Goal: Task Accomplishment & Management: Manage account settings

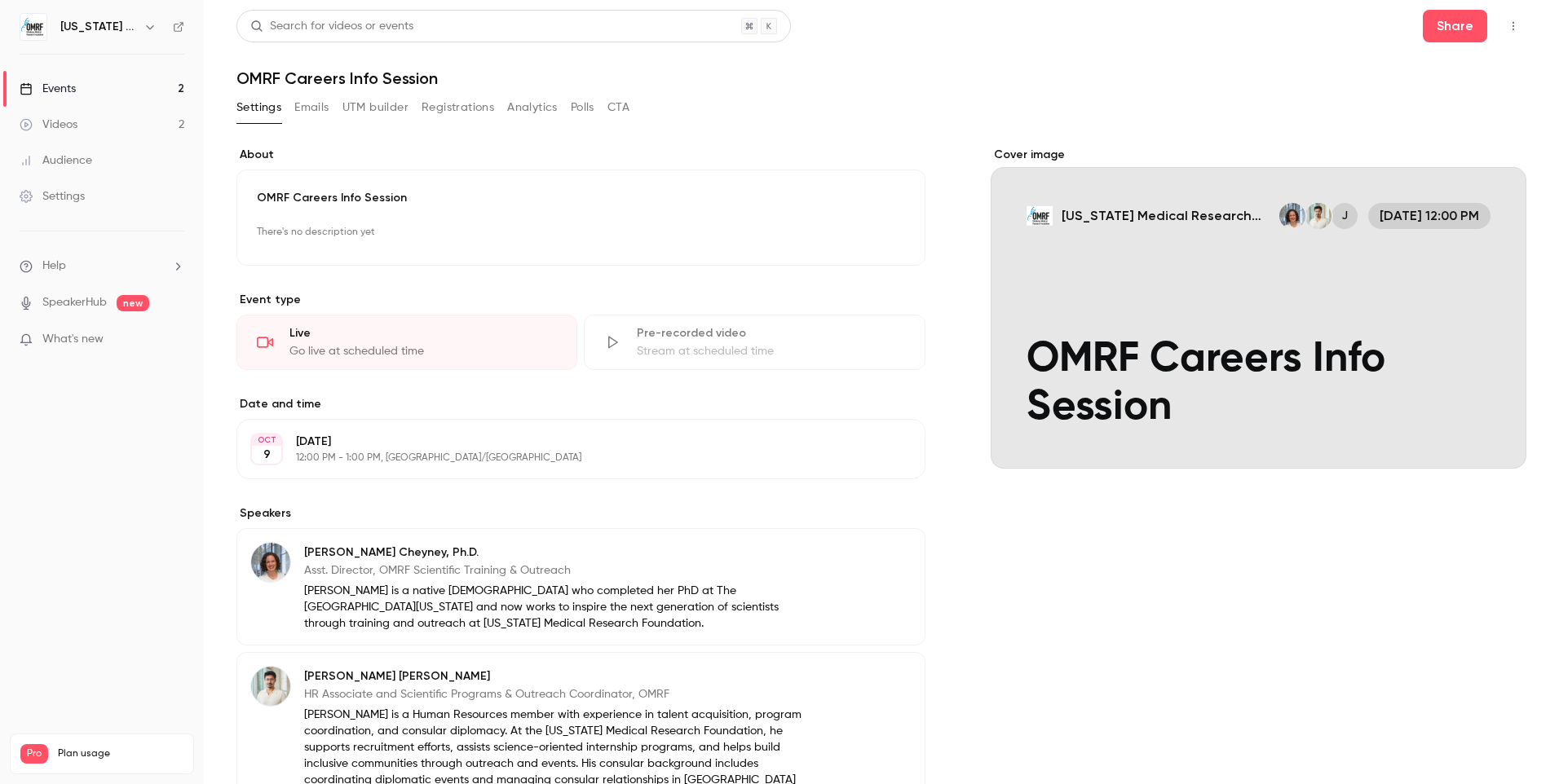
click at [363, 236] on p "There's no description yet" at bounding box center [580, 232] width 648 height 26
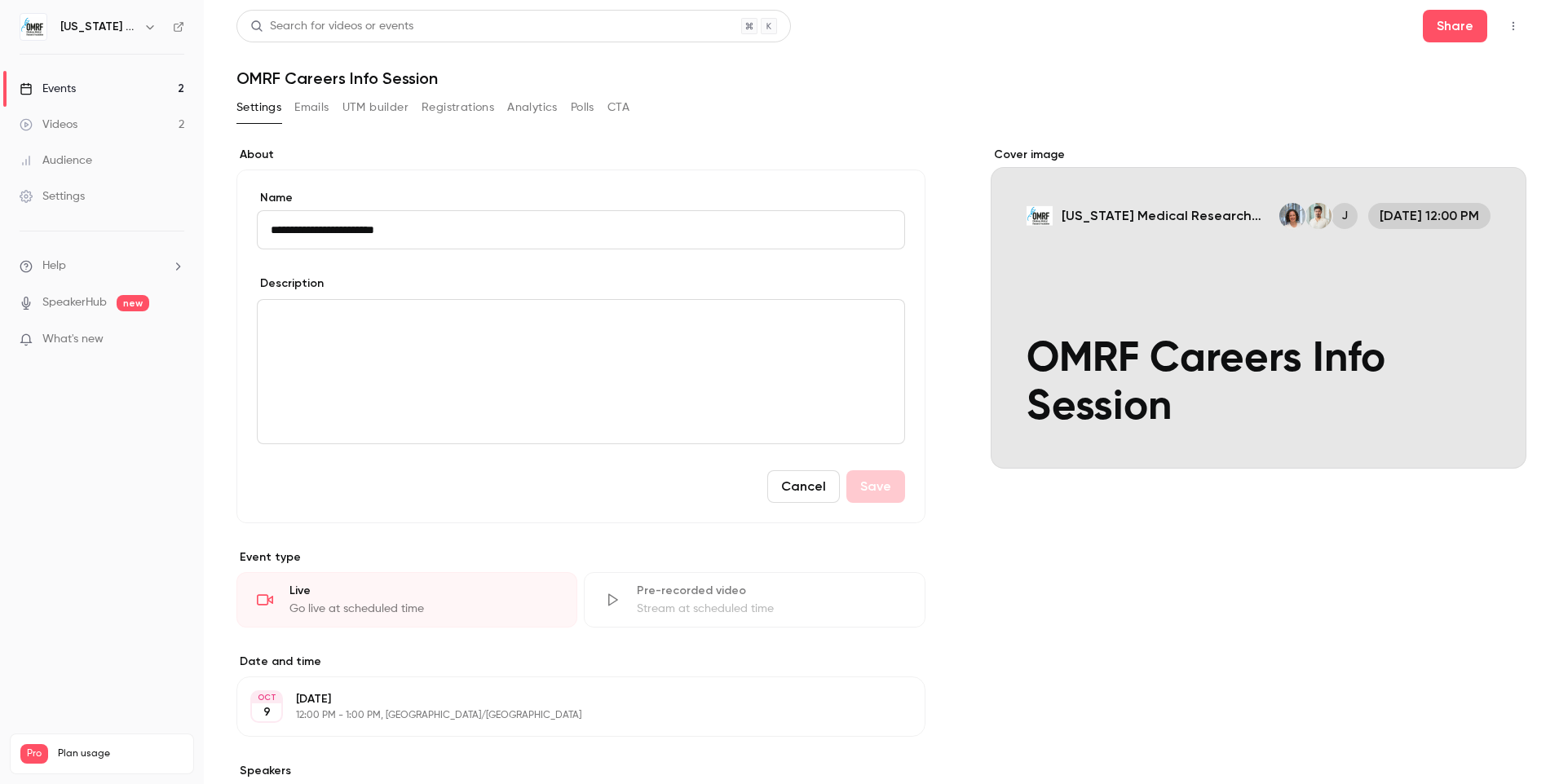
click at [380, 330] on div "editor" at bounding box center [580, 371] width 647 height 144
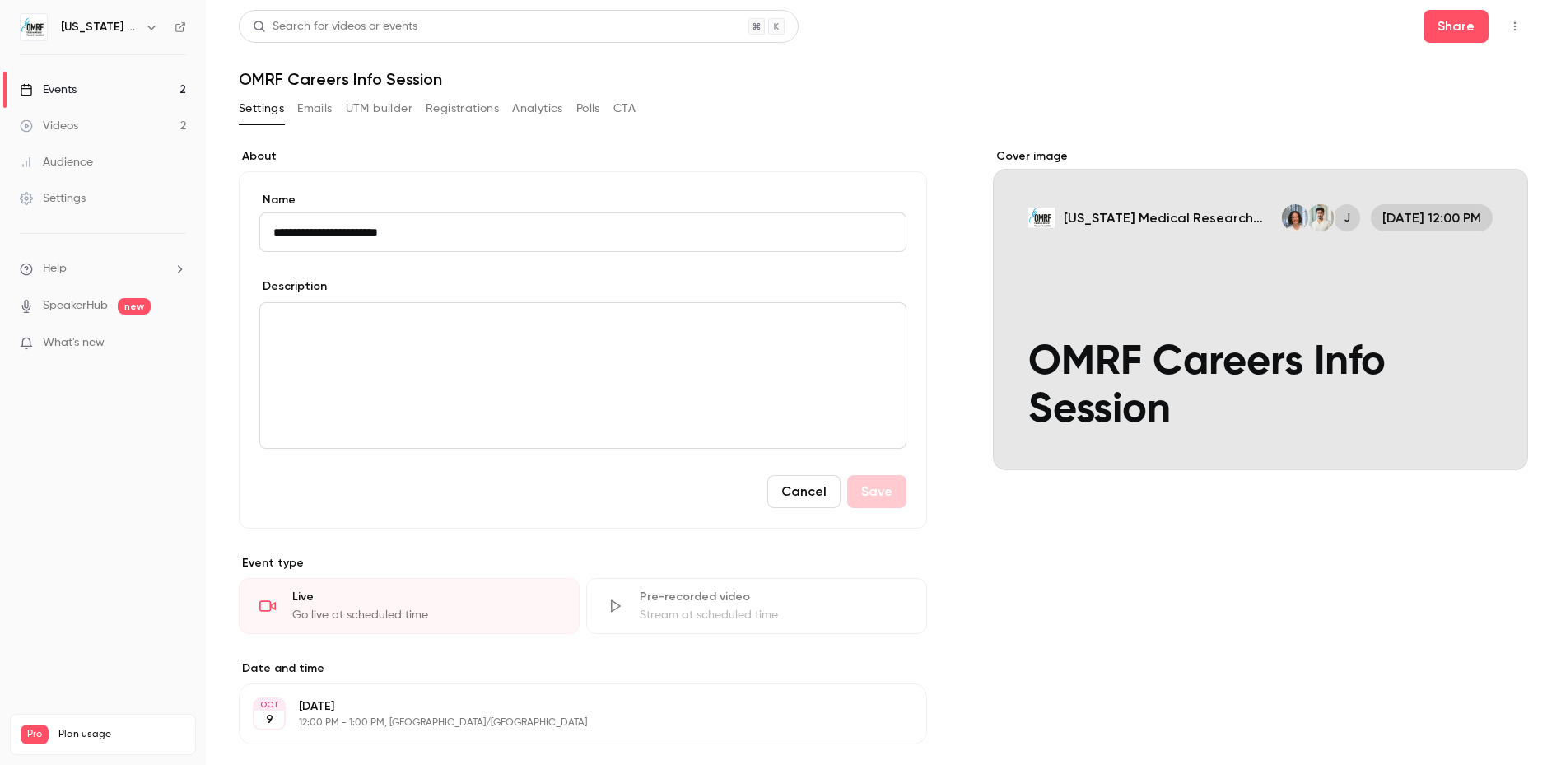
click at [344, 331] on p "editor" at bounding box center [582, 323] width 619 height 20
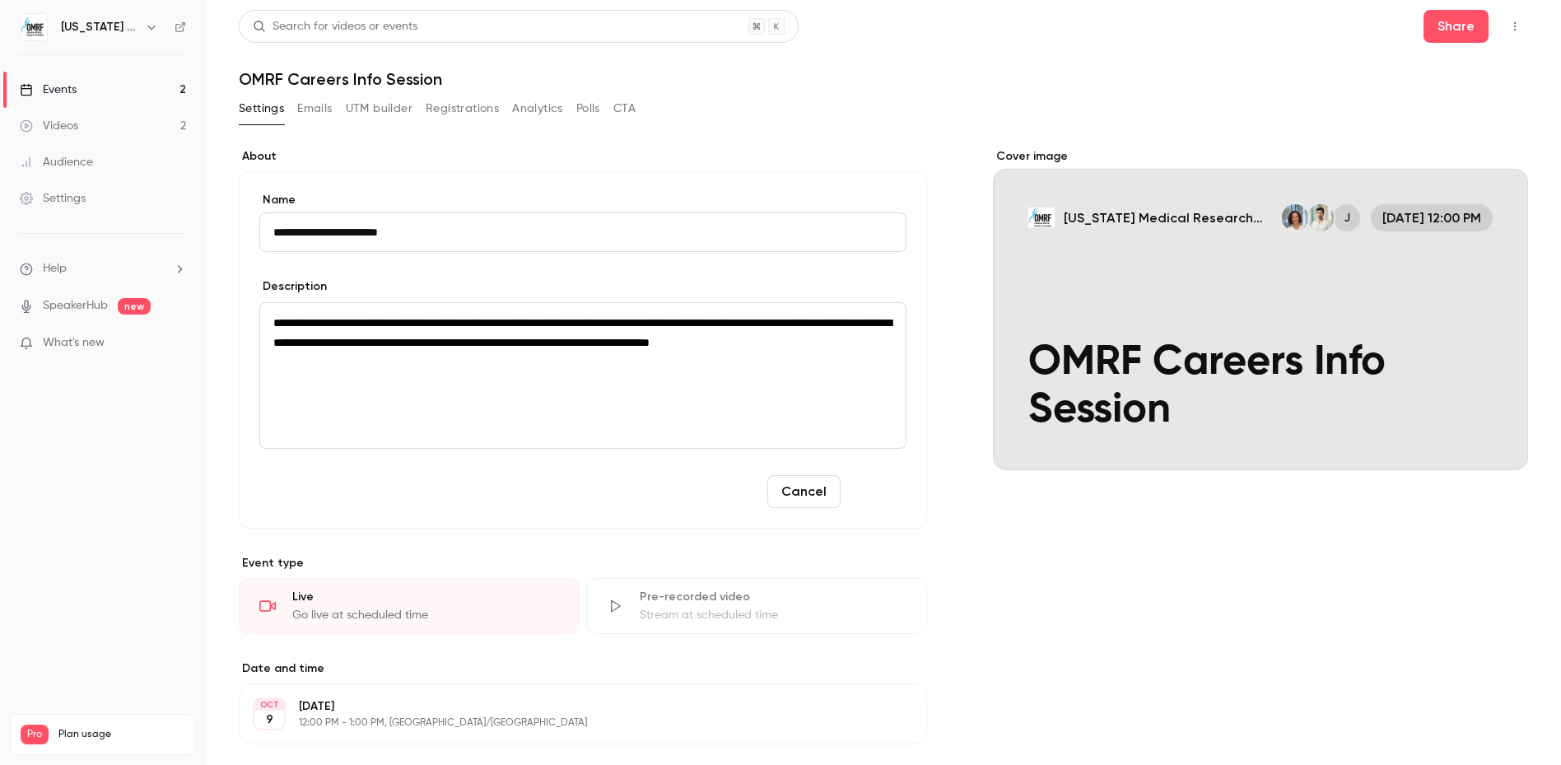
click at [868, 491] on button "Save" at bounding box center [876, 491] width 59 height 33
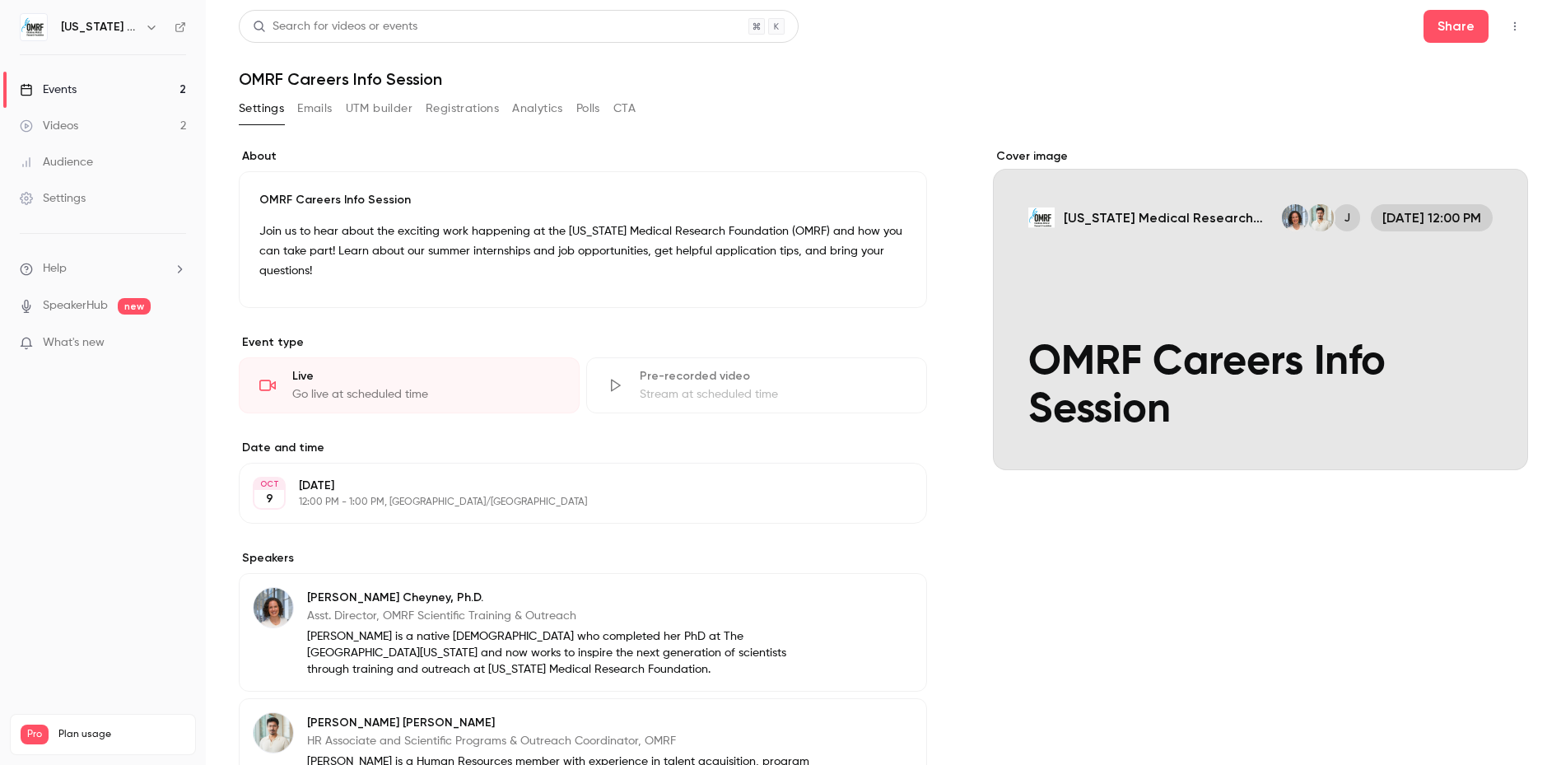
click at [452, 105] on button "Registrations" at bounding box center [462, 108] width 73 height 26
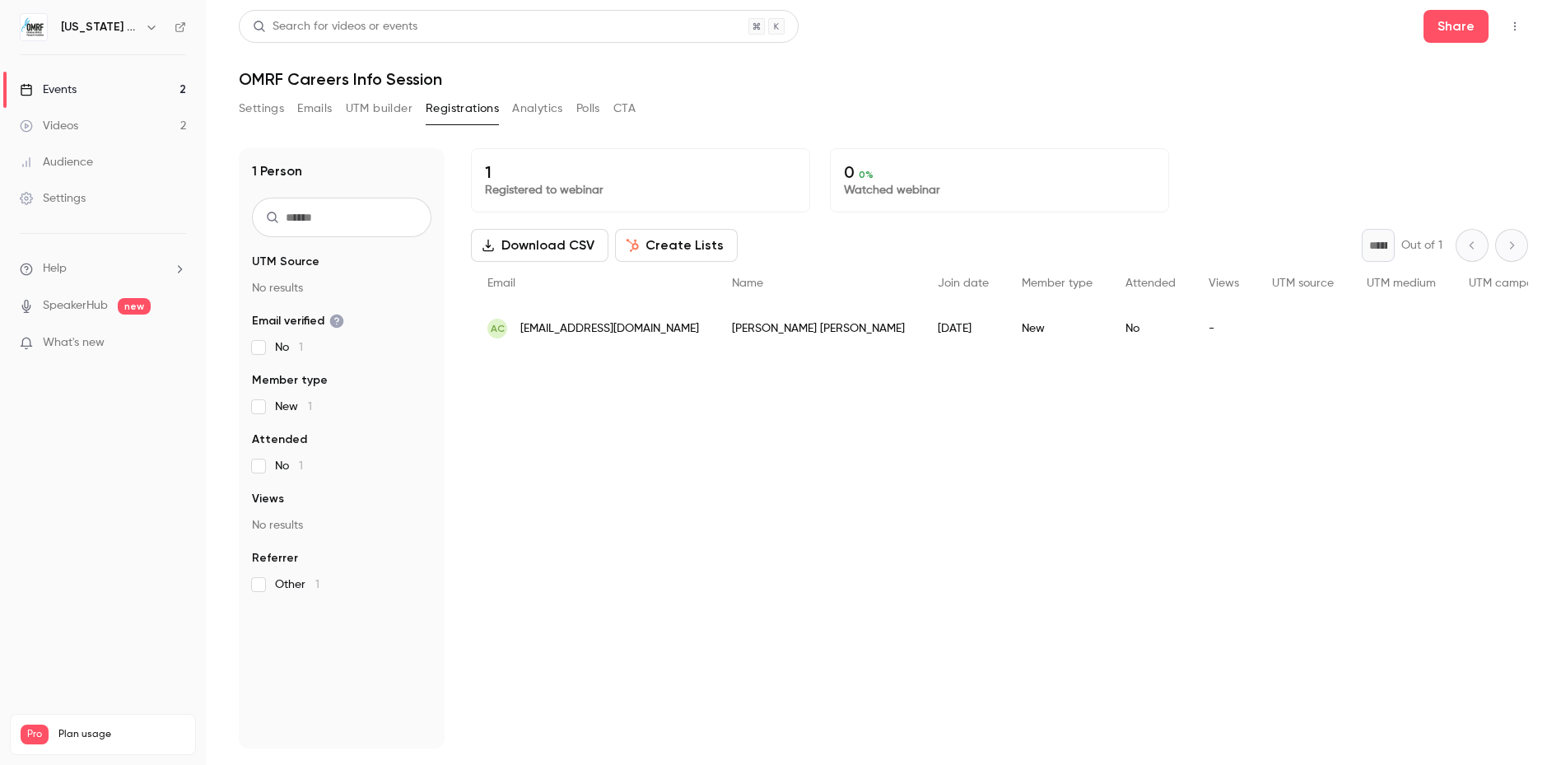
click at [139, 347] on p "What's new" at bounding box center [90, 342] width 140 height 17
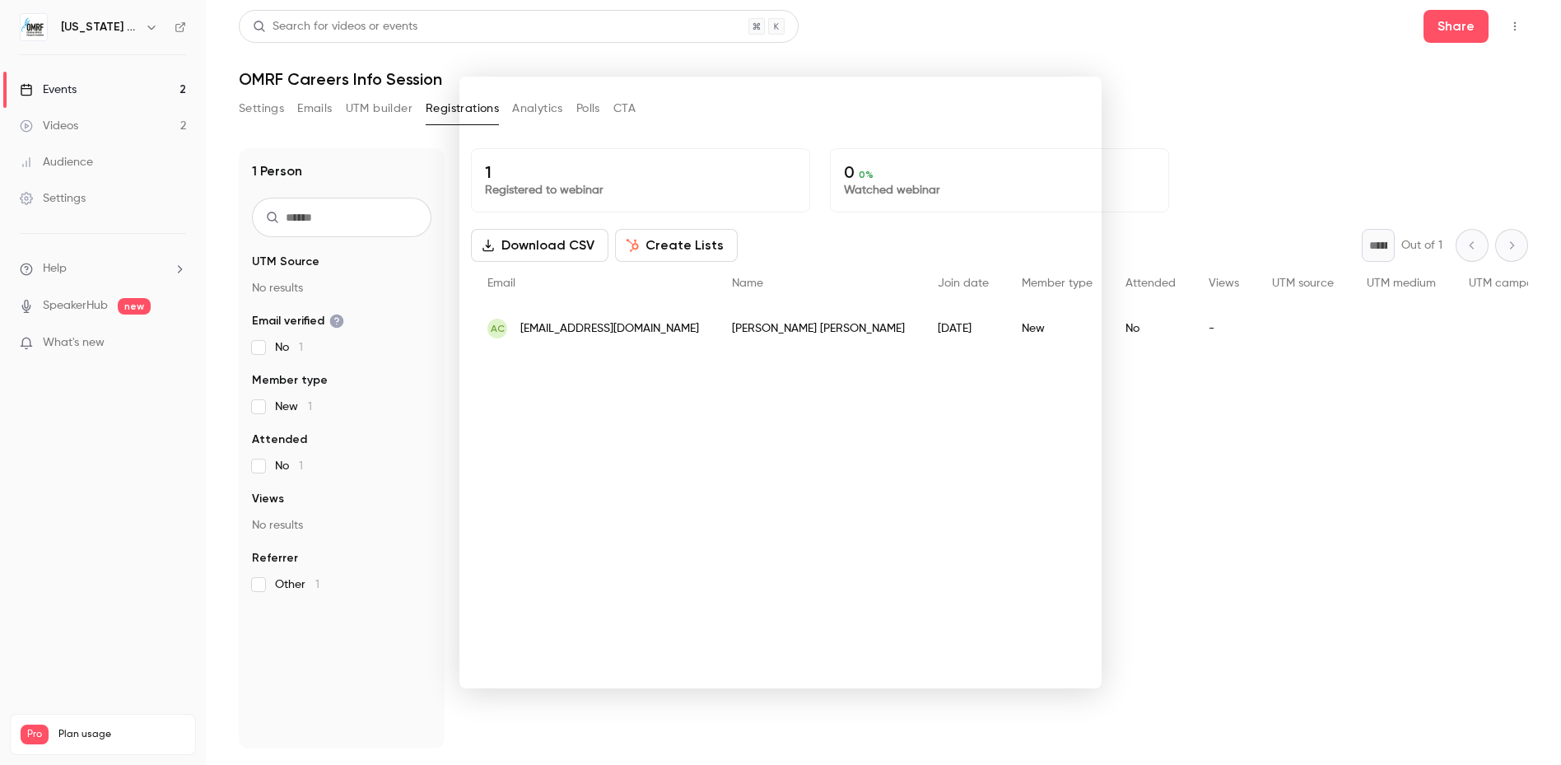
click at [1355, 494] on div at bounding box center [780, 382] width 1561 height 765
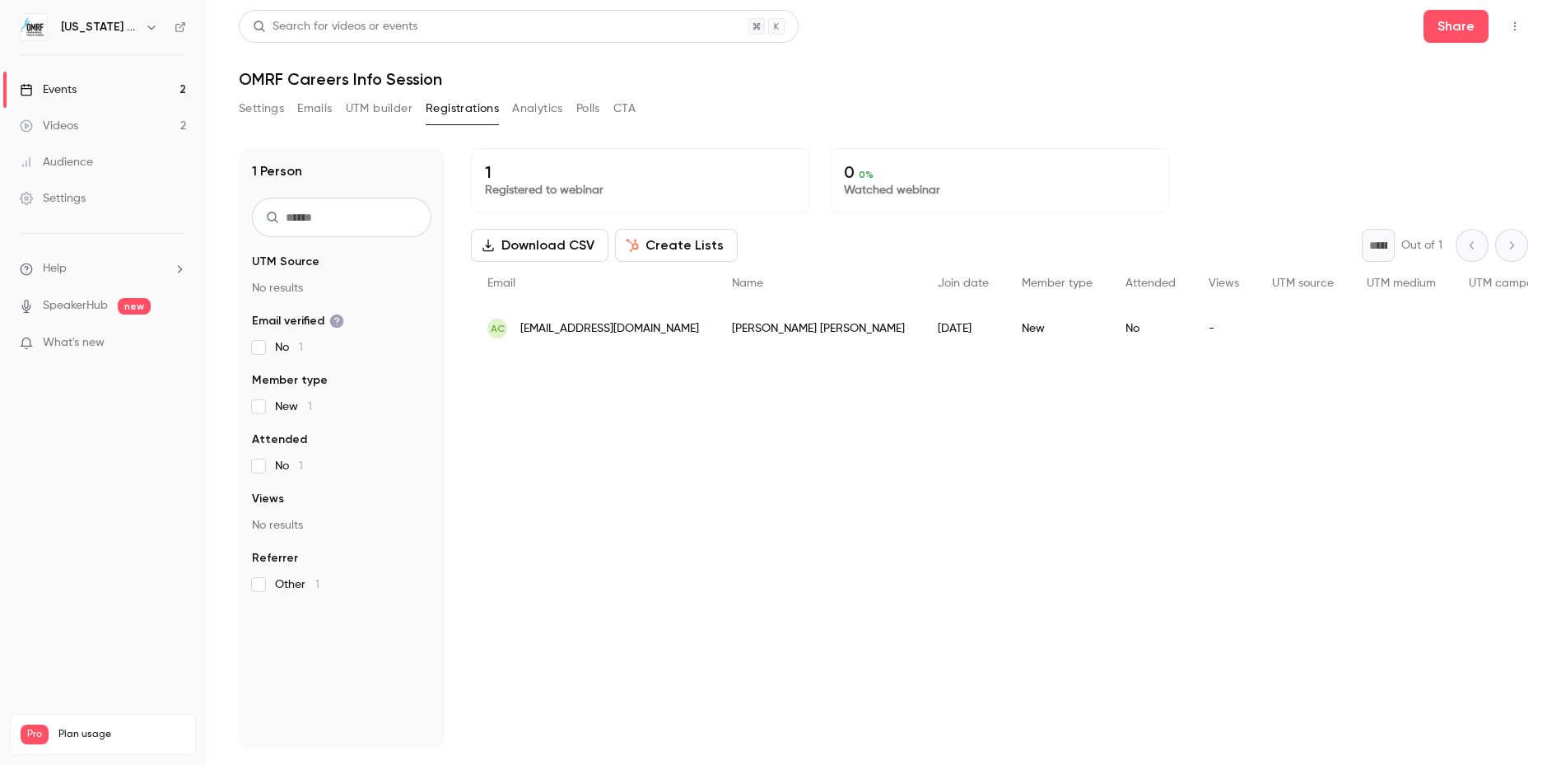
click at [260, 107] on button "Settings" at bounding box center [261, 108] width 45 height 26
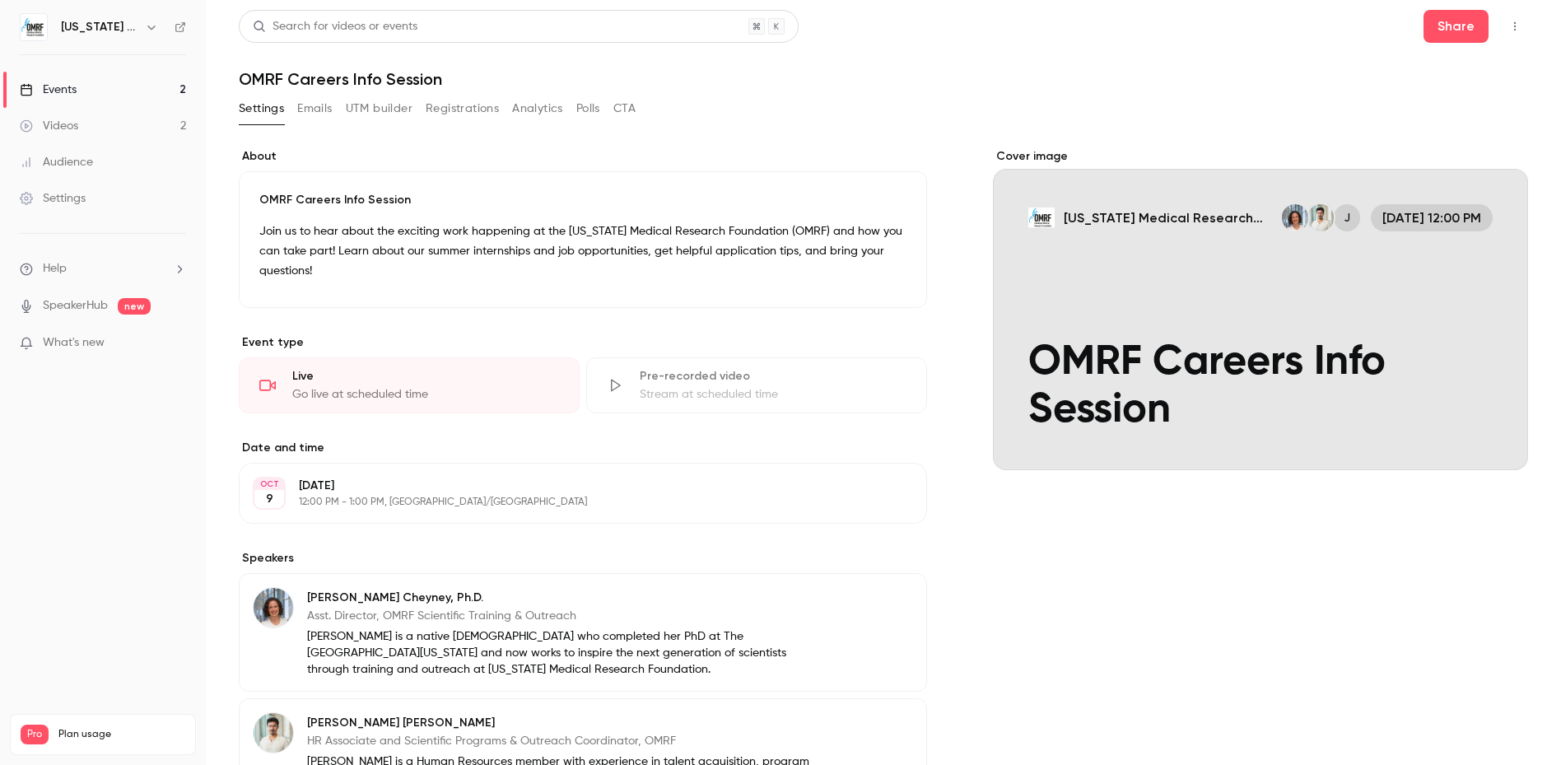
click at [339, 72] on h1 "OMRF Careers Info Session" at bounding box center [883, 79] width 1289 height 20
click at [327, 82] on h1 "OMRF Careers Info Session" at bounding box center [883, 79] width 1289 height 20
drag, startPoint x: 327, startPoint y: 82, endPoint x: 311, endPoint y: 78, distance: 16.2
click at [311, 78] on h1 "OMRF Careers Info Session" at bounding box center [883, 79] width 1289 height 20
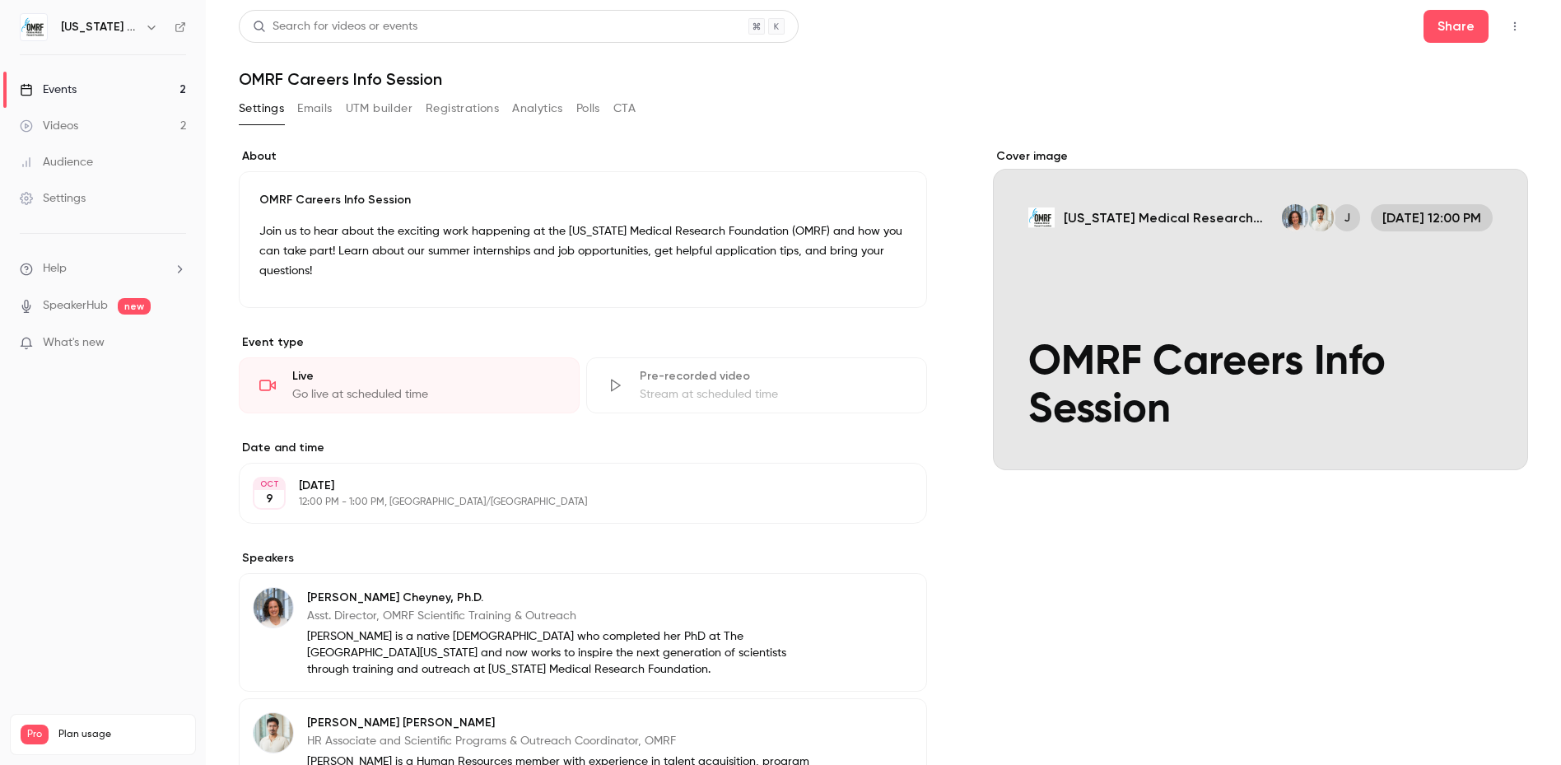
click at [399, 147] on div "About OMRF Careers Info Session Join us to hear about the exciting work happeni…" at bounding box center [883, 634] width 1289 height 1012
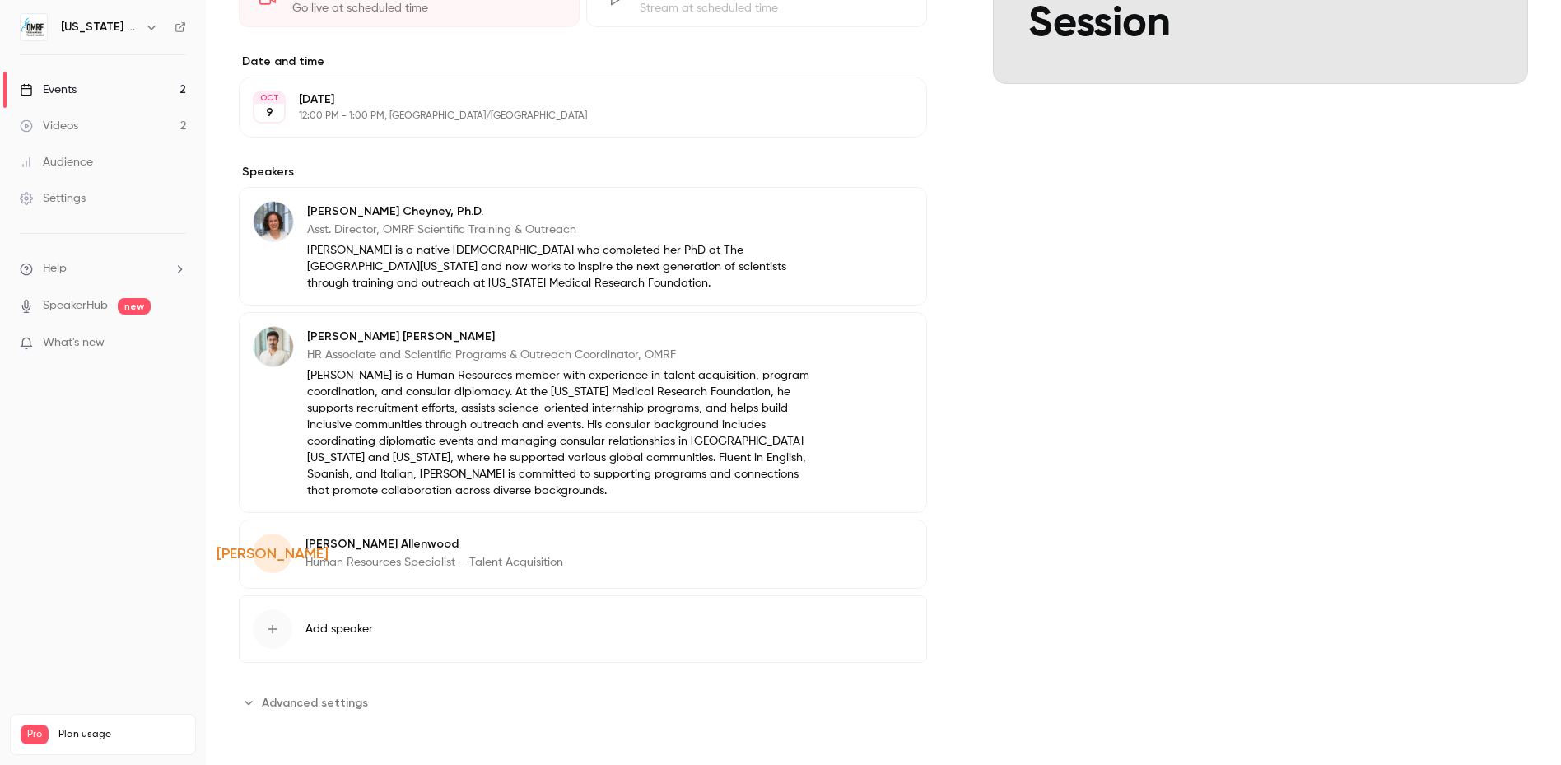
click at [375, 565] on p "Human Resources Specialist – Talent Acquisition" at bounding box center [434, 562] width 258 height 16
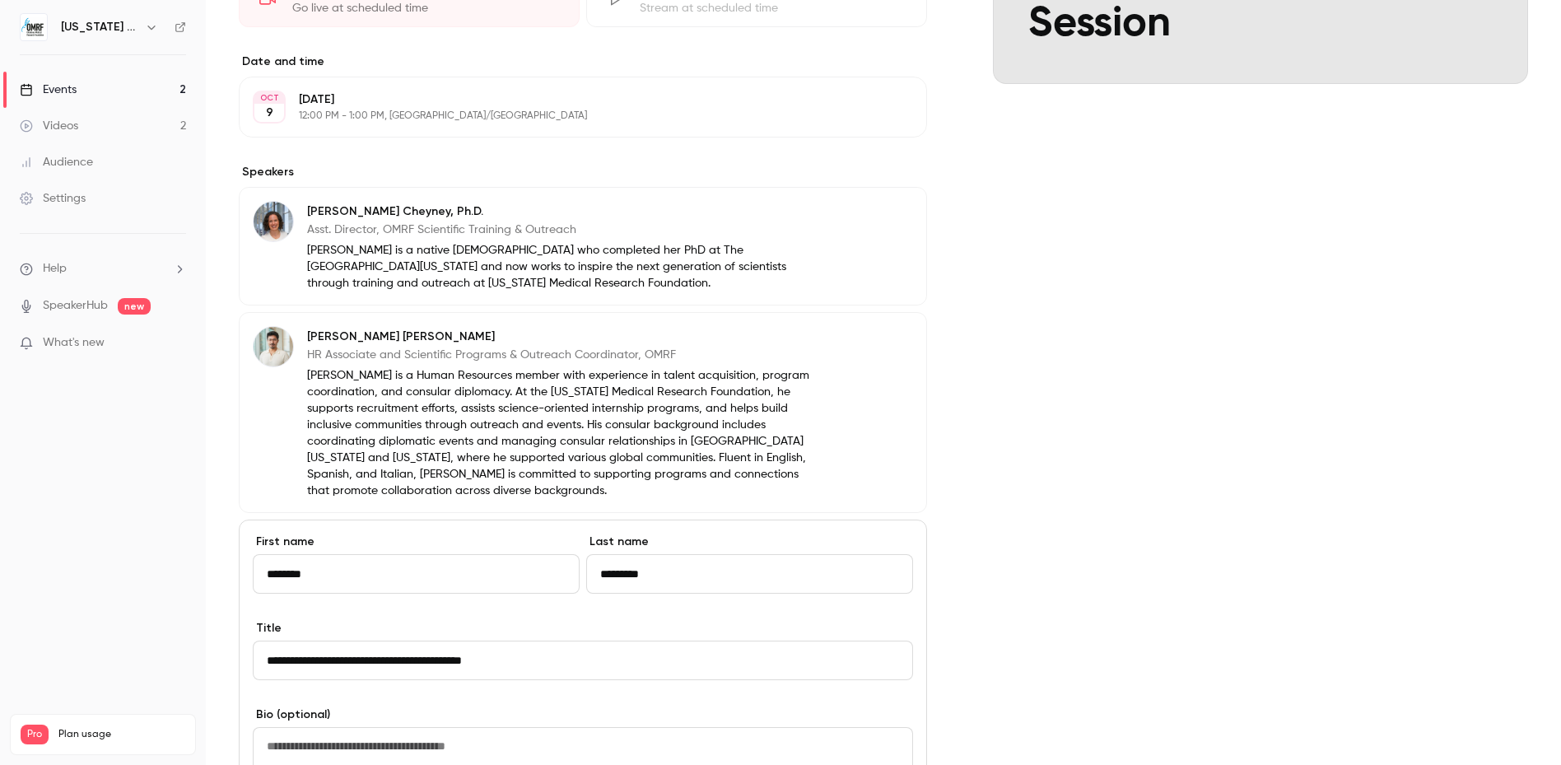
scroll to position [468, 0]
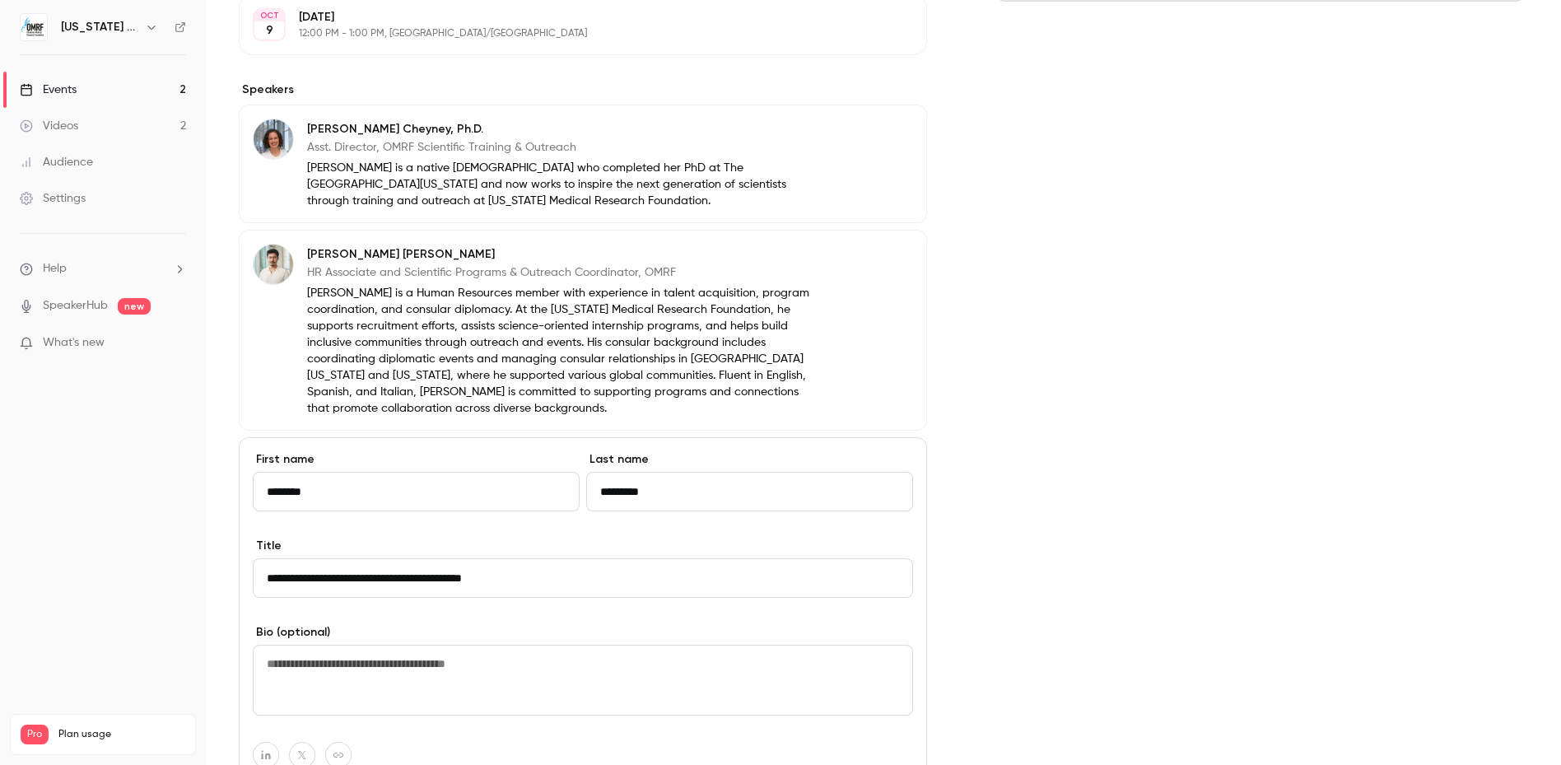
click at [306, 663] on textarea at bounding box center [583, 680] width 660 height 71
type textarea "**********"
click at [359, 659] on textarea "**********" at bounding box center [579, 680] width 653 height 71
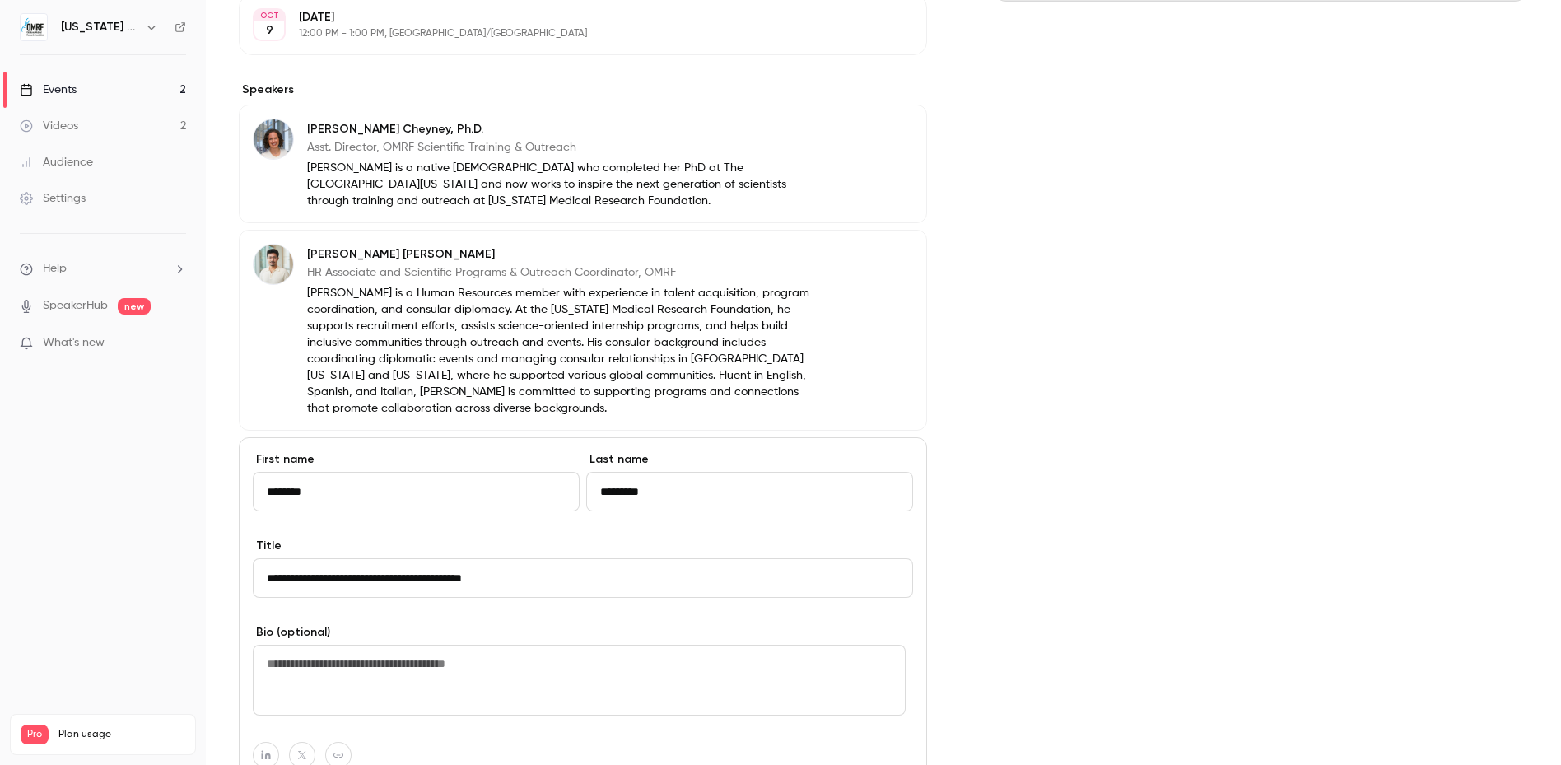
click at [96, 440] on nav "[US_STATE] Medical Research Foundation Events 2 Videos 2 Audience Settings Help…" at bounding box center [103, 382] width 206 height 765
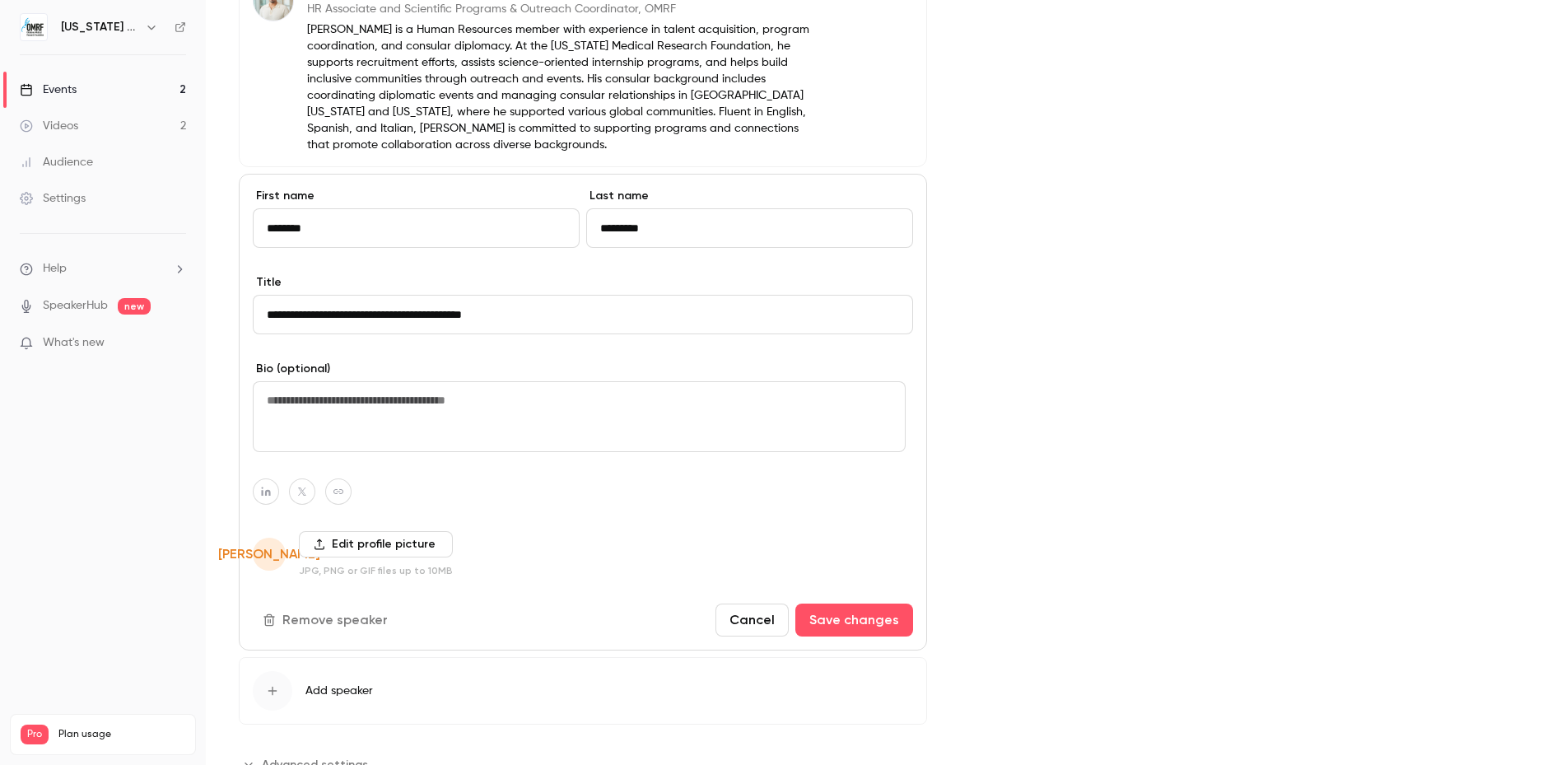
scroll to position [794, 0]
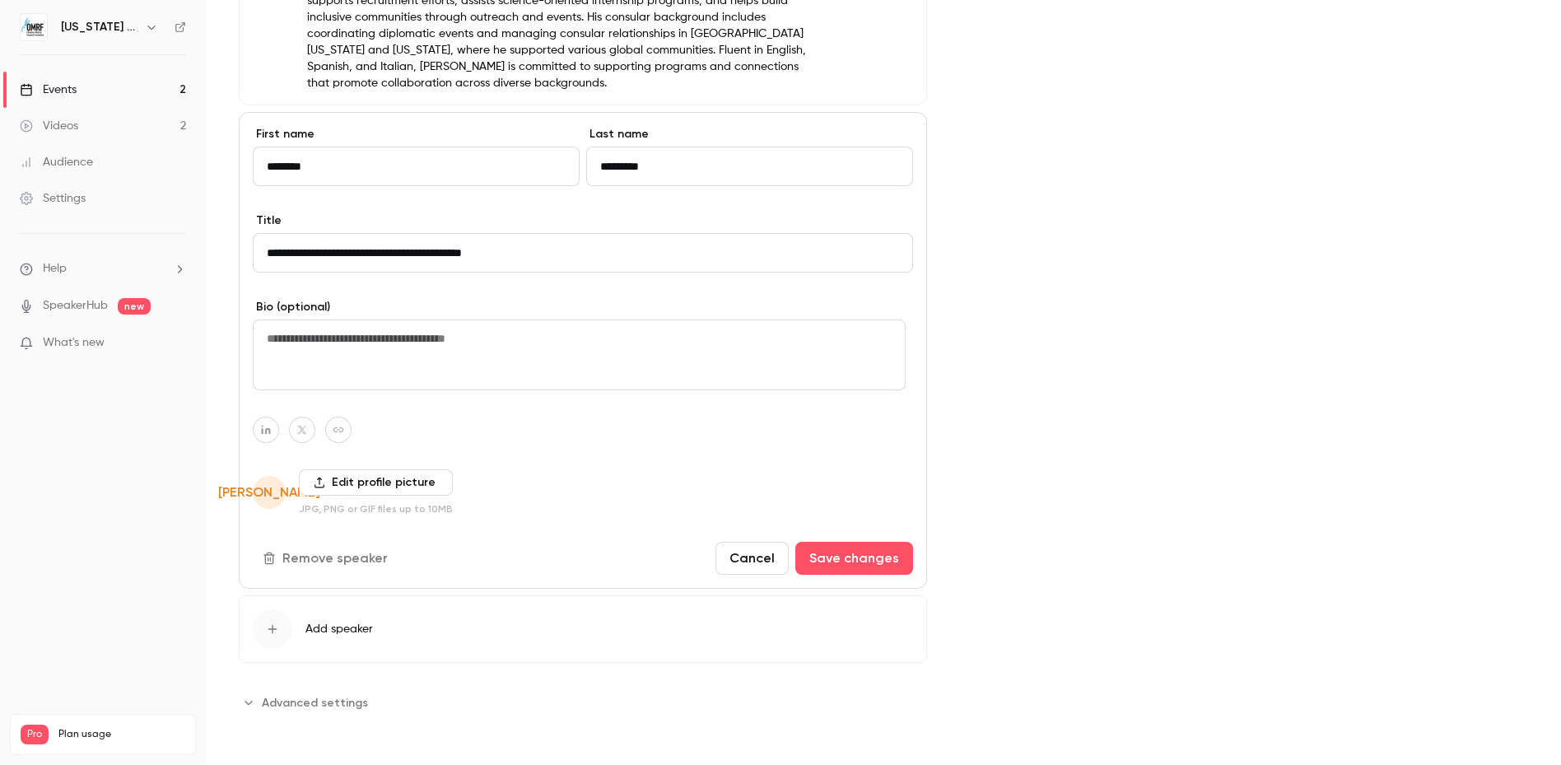
click at [346, 484] on label "Edit profile picture" at bounding box center [376, 482] width 154 height 26
click at [0, 0] on input "Edit profile picture" at bounding box center [0, 0] width 0 height 0
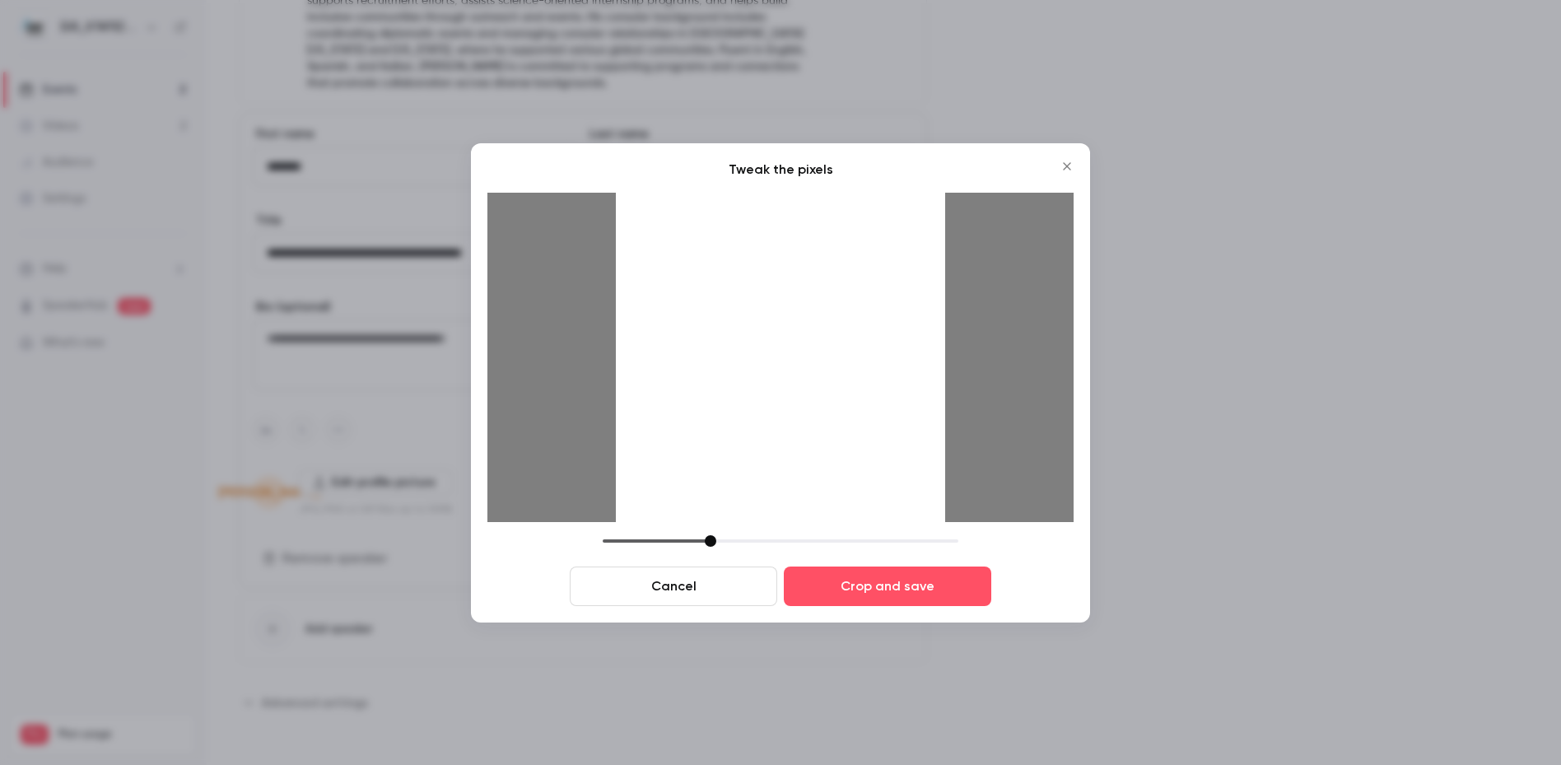
drag, startPoint x: 719, startPoint y: 538, endPoint x: 702, endPoint y: 537, distance: 17.3
click at [705, 537] on div at bounding box center [711, 541] width 12 height 12
click at [702, 537] on div at bounding box center [702, 541] width 12 height 12
drag, startPoint x: 702, startPoint y: 537, endPoint x: 689, endPoint y: 533, distance: 13.6
click at [692, 535] on div at bounding box center [781, 541] width 356 height 12
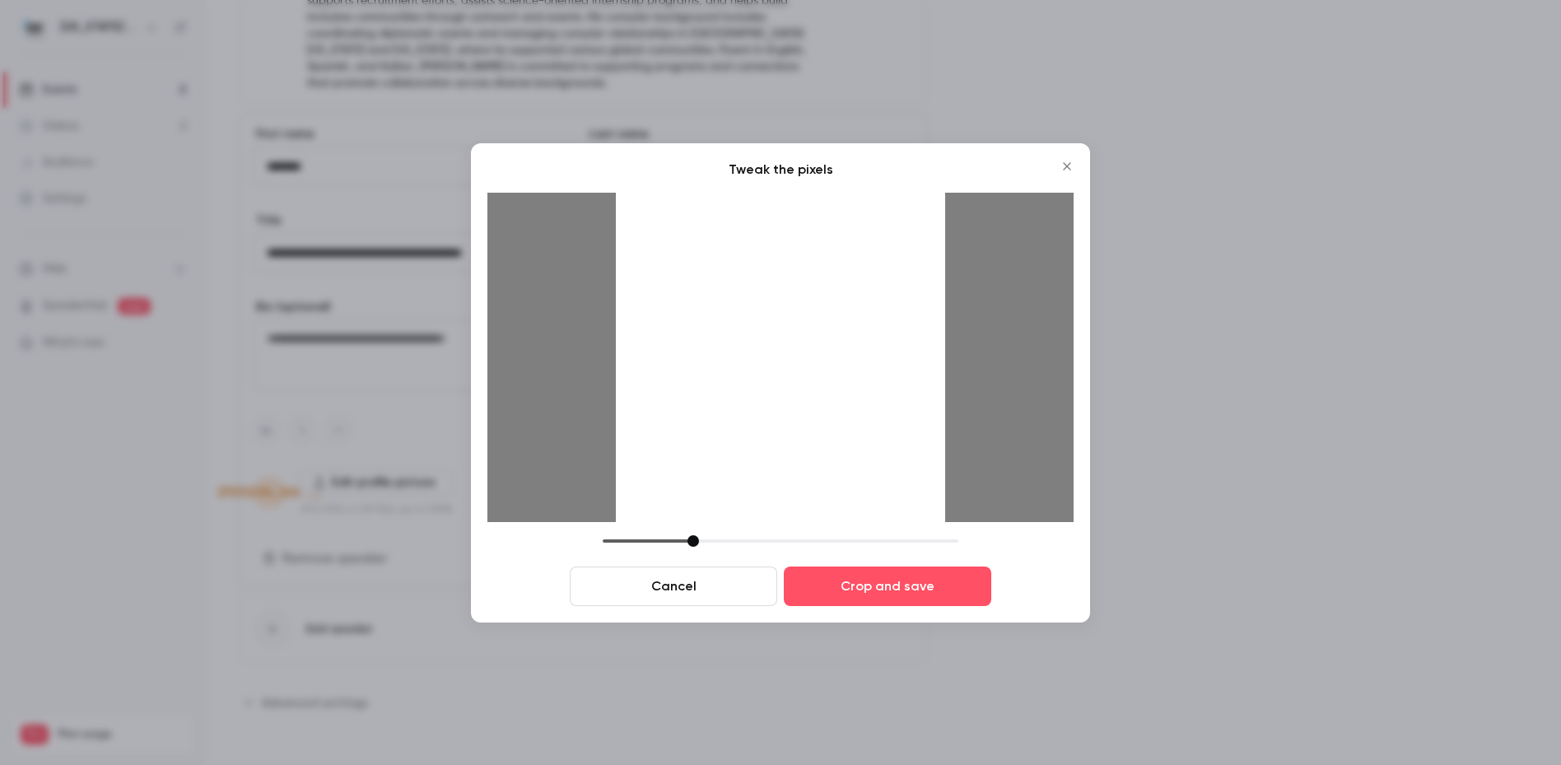
drag, startPoint x: 670, startPoint y: 531, endPoint x: 769, endPoint y: 534, distance: 98.8
click at [888, 512] on div "Tweak the pixels Cancel Crop and save" at bounding box center [780, 383] width 586 height 446
drag, startPoint x: 691, startPoint y: 546, endPoint x: 758, endPoint y: 546, distance: 66.7
click at [758, 546] on div at bounding box center [760, 541] width 12 height 12
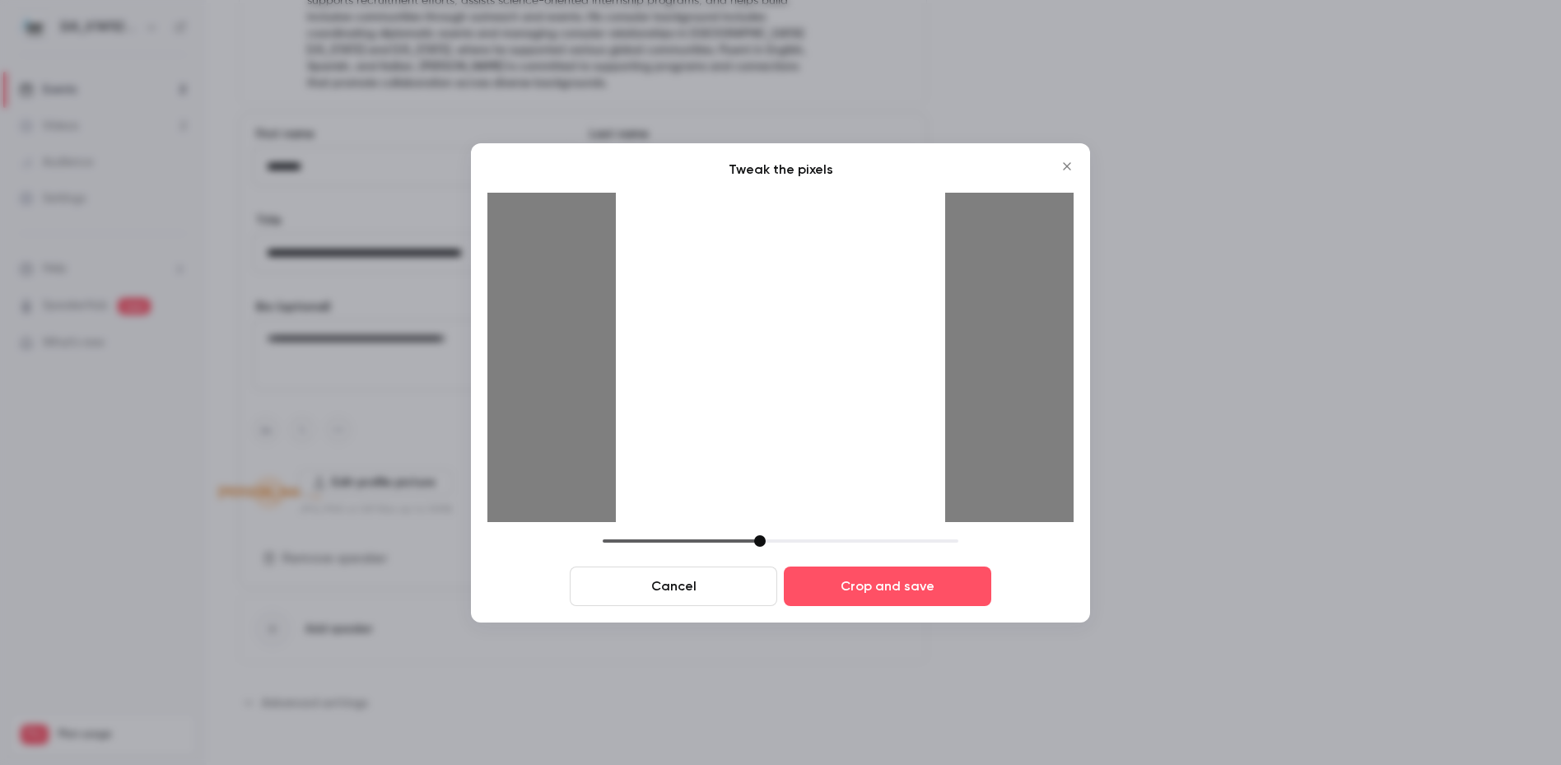
drag, startPoint x: 784, startPoint y: 472, endPoint x: 790, endPoint y: 498, distance: 27.2
click at [790, 498] on div at bounding box center [780, 357] width 329 height 329
click at [894, 577] on button "Crop and save" at bounding box center [887, 586] width 207 height 40
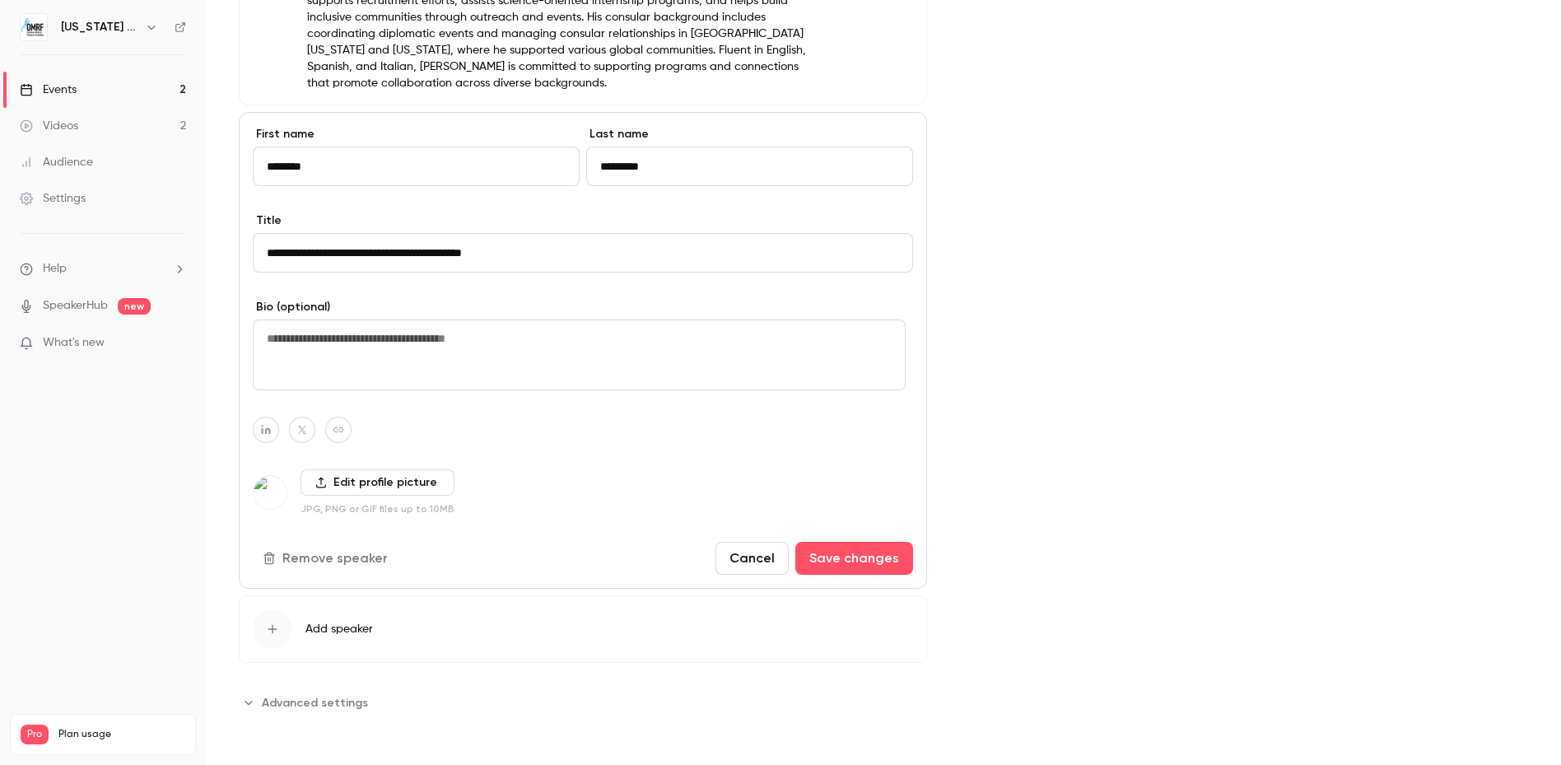
click at [353, 480] on label "Edit profile picture" at bounding box center [377, 482] width 154 height 26
click at [0, 0] on input "Edit profile picture" at bounding box center [0, 0] width 0 height 0
click at [380, 481] on label "Edit profile picture" at bounding box center [377, 482] width 154 height 26
click at [0, 0] on input "Edit profile picture" at bounding box center [0, 0] width 0 height 0
click at [746, 552] on button "Cancel" at bounding box center [751, 558] width 73 height 33
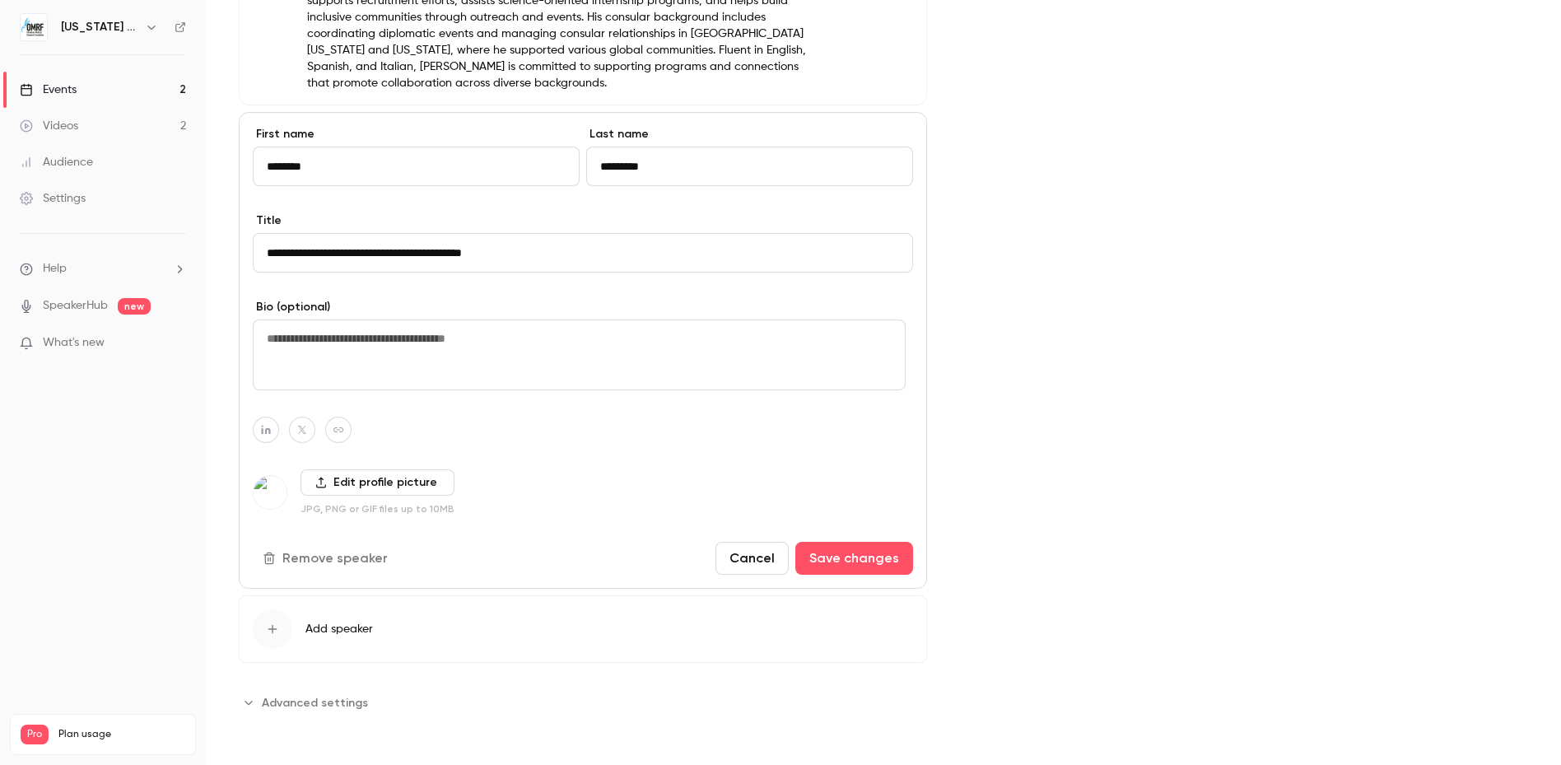
scroll to position [386, 0]
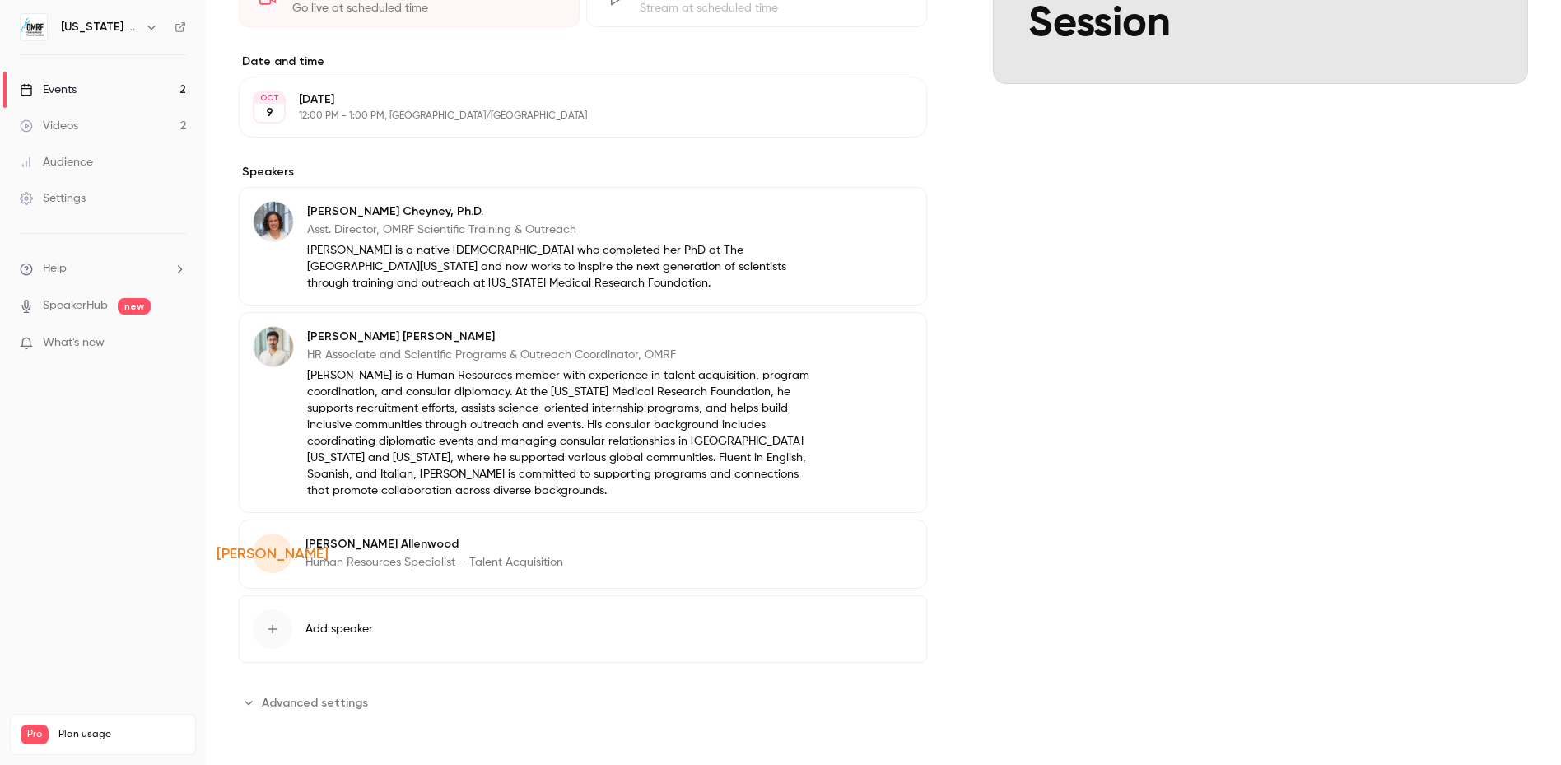
click at [405, 541] on p "[PERSON_NAME]" at bounding box center [434, 544] width 258 height 16
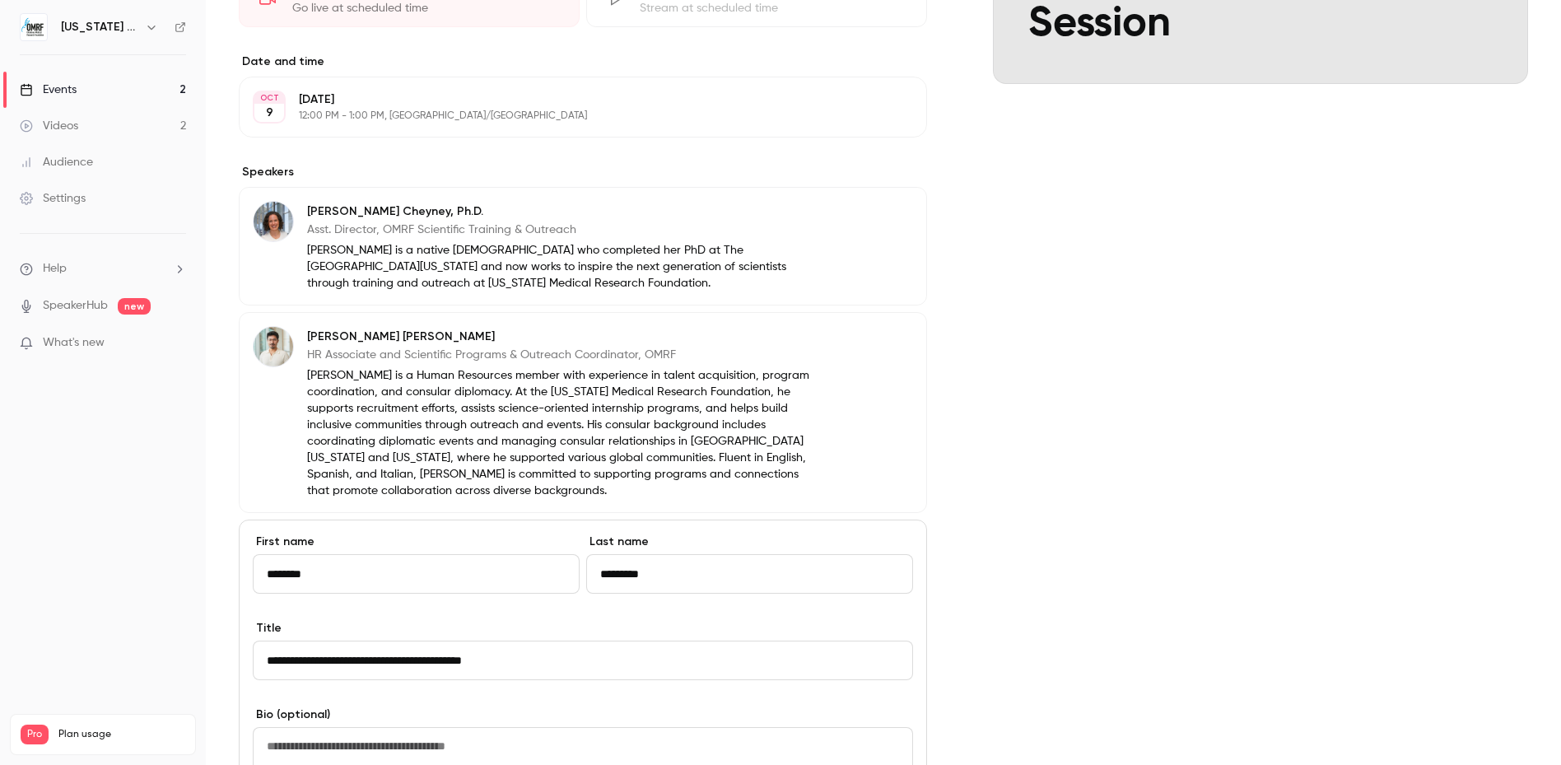
scroll to position [794, 0]
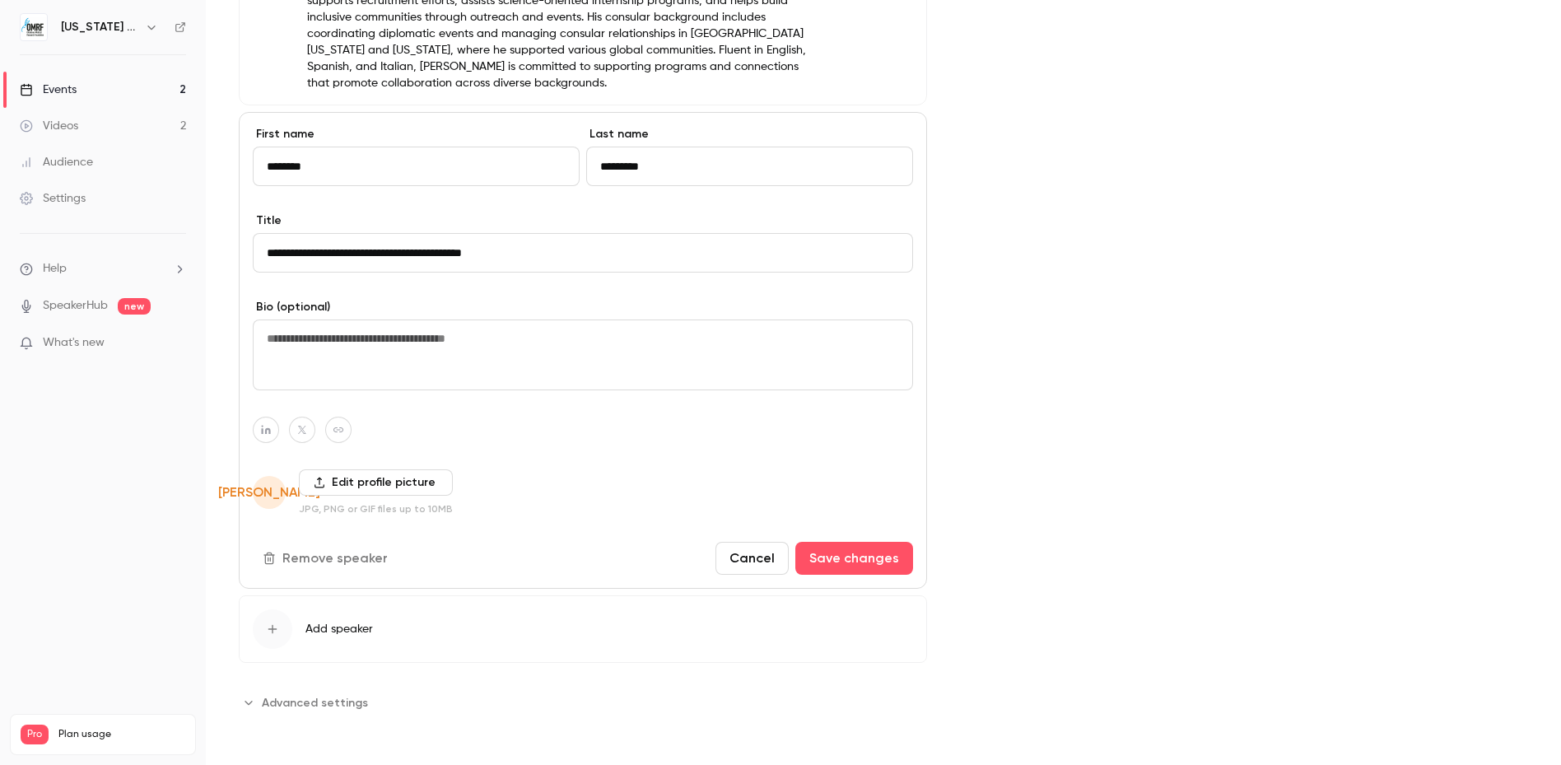
click at [338, 479] on label "Edit profile picture" at bounding box center [376, 482] width 154 height 26
click at [0, 0] on input "Edit profile picture" at bounding box center [0, 0] width 0 height 0
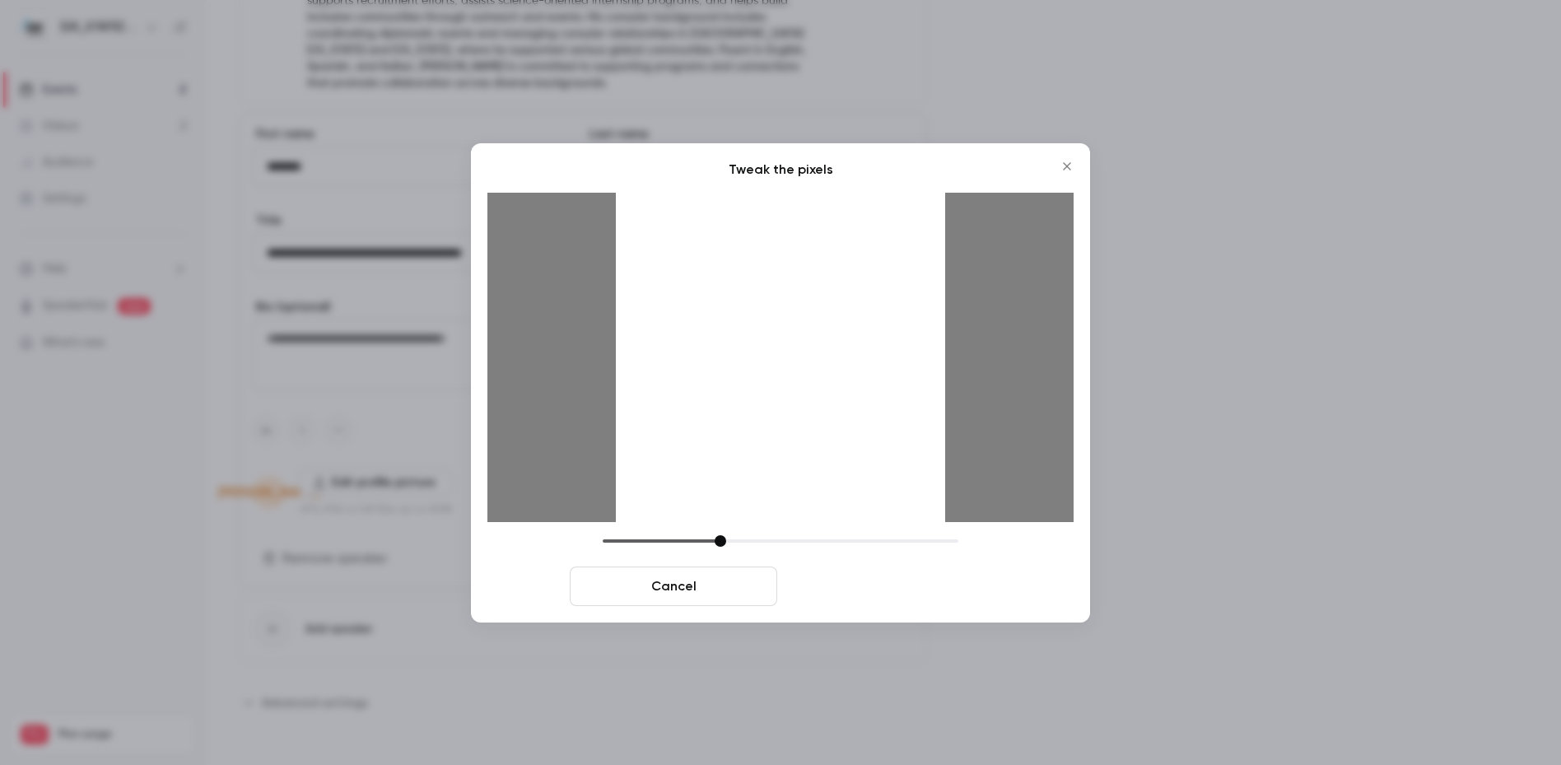
click at [900, 573] on button "Crop and save" at bounding box center [887, 586] width 207 height 40
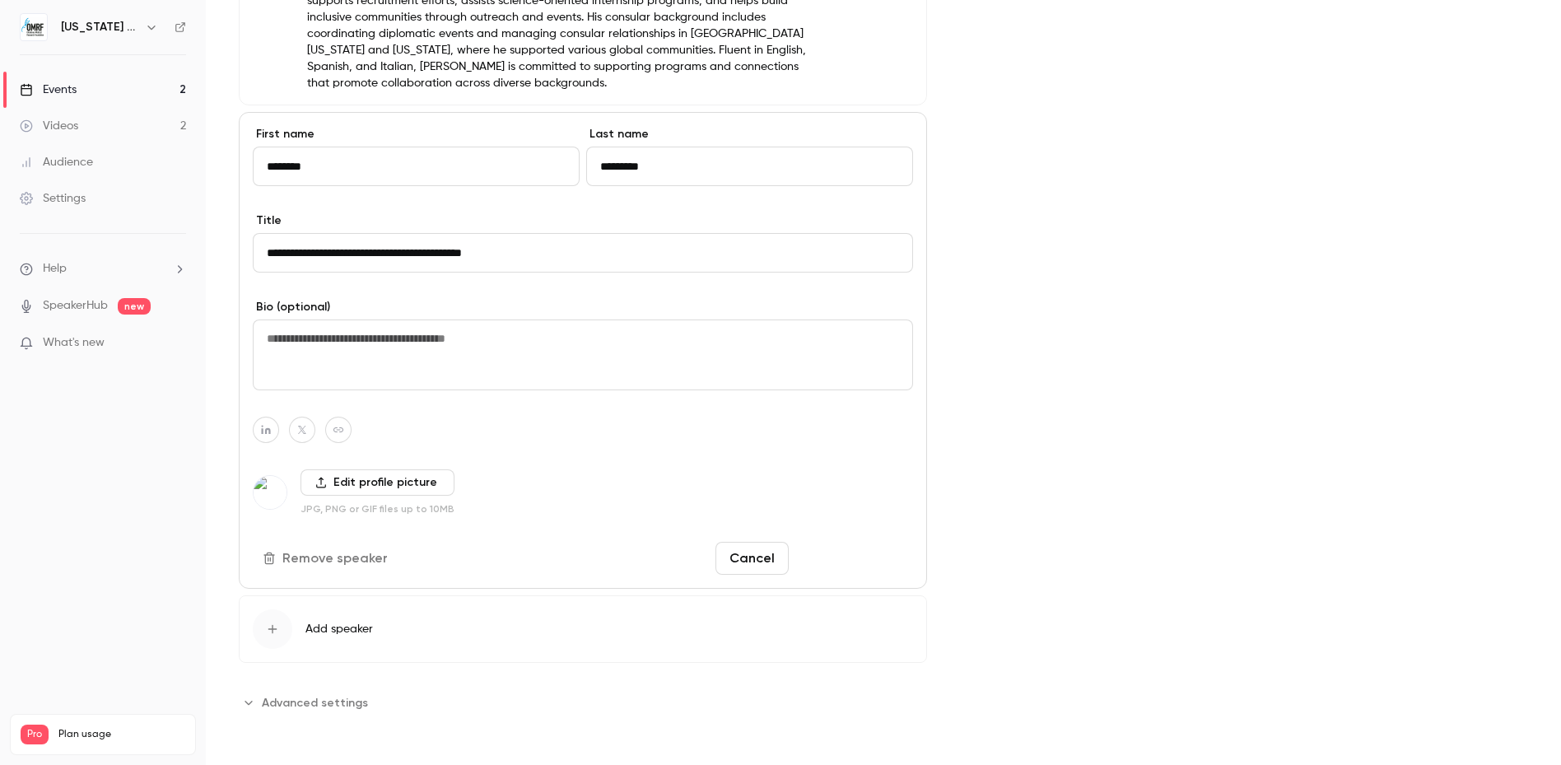
click at [809, 561] on button "Save changes" at bounding box center [854, 558] width 118 height 33
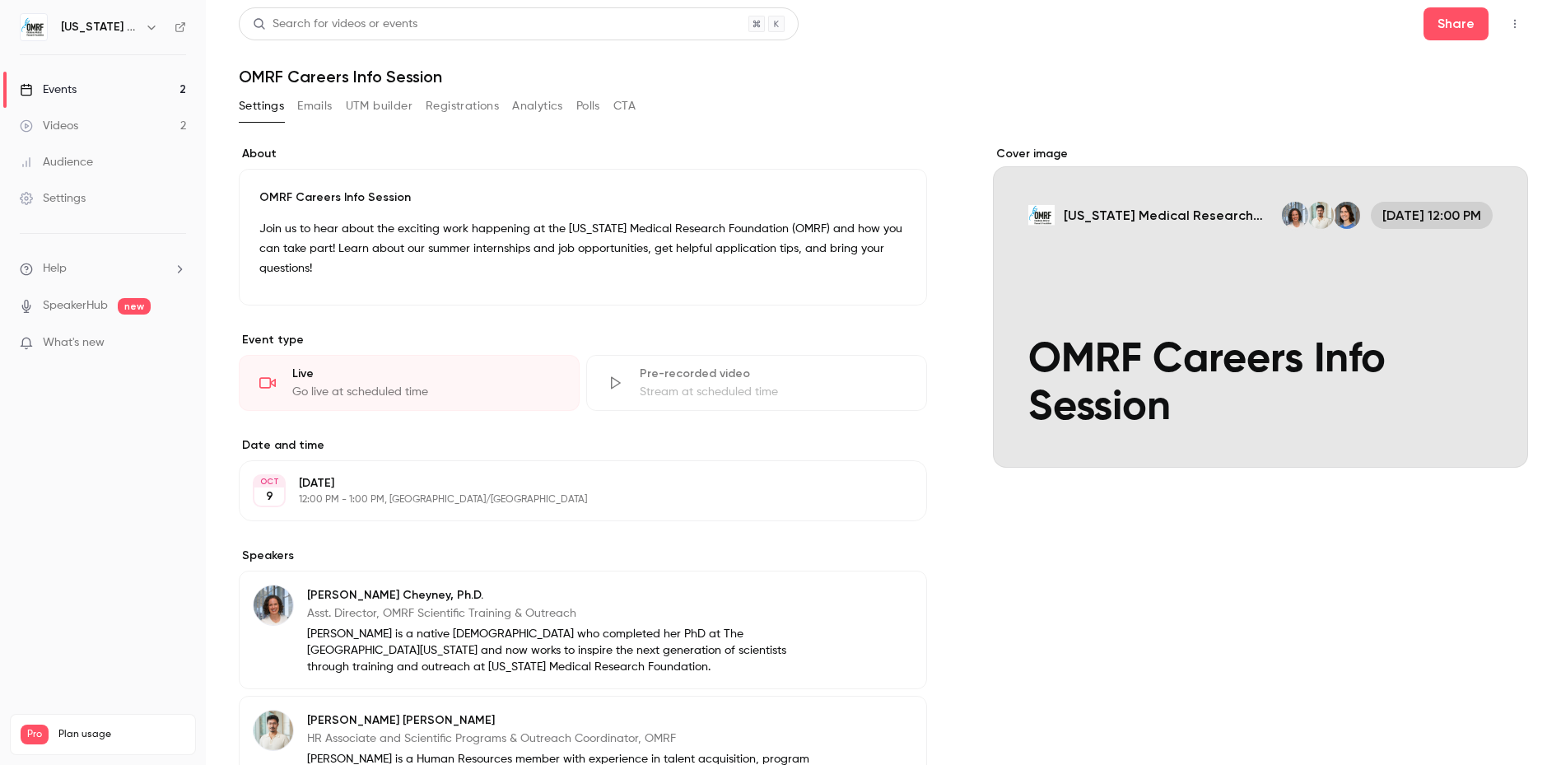
scroll to position [0, 0]
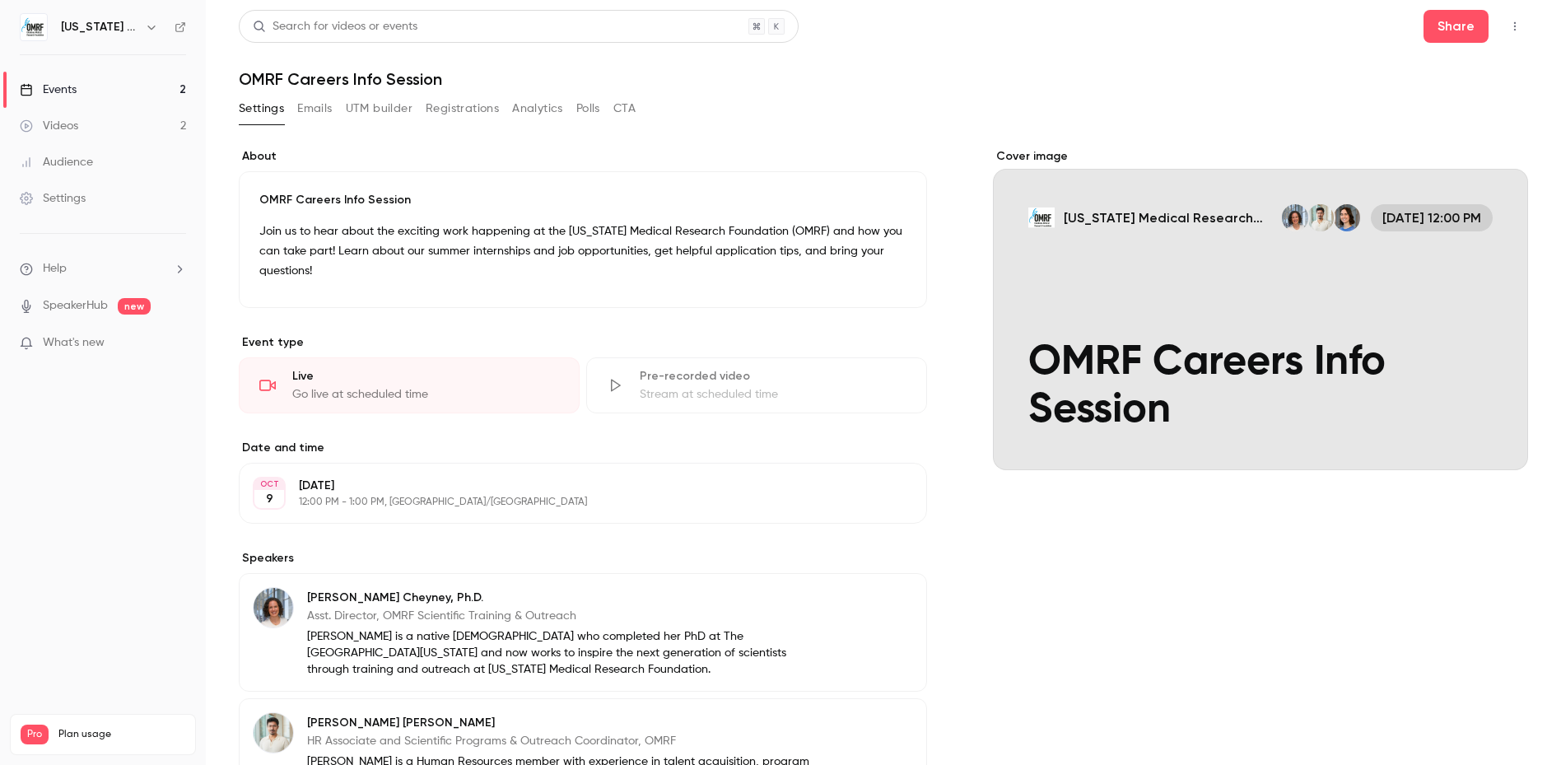
click at [393, 190] on div "OMRF Careers Info Session Join us to hear about the exciting work happening at …" at bounding box center [583, 239] width 688 height 137
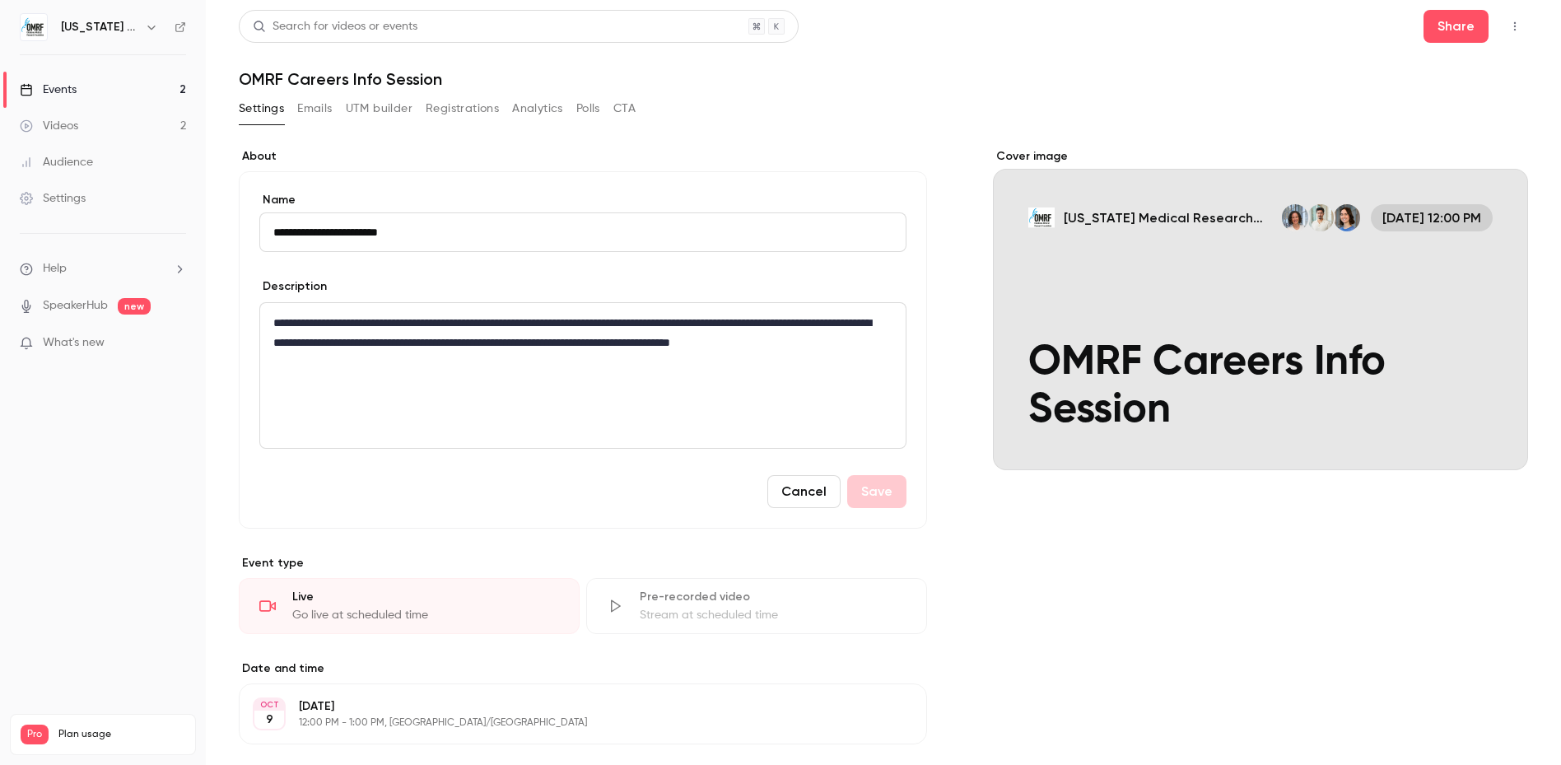
click at [351, 232] on input "**********" at bounding box center [582, 232] width 647 height 40
type input "**********"
click at [787, 495] on button "Cancel" at bounding box center [803, 491] width 73 height 33
